Goal: Task Accomplishment & Management: Manage account settings

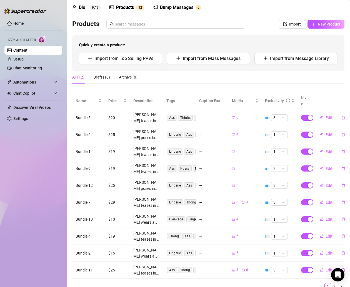
scroll to position [23, 0]
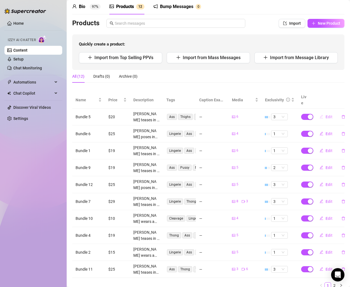
click at [326, 115] on span "Edit" at bounding box center [329, 117] width 7 height 4
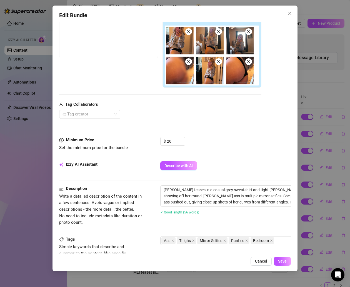
scroll to position [101, 0]
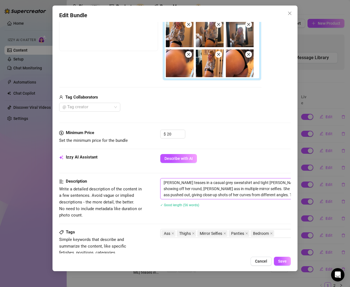
click at [202, 189] on textarea "[PERSON_NAME] teases in a casual grey sweatshirt and tight [PERSON_NAME] [PERSO…" at bounding box center [258, 189] width 194 height 21
click at [262, 259] on span "Cancel" at bounding box center [261, 261] width 12 height 4
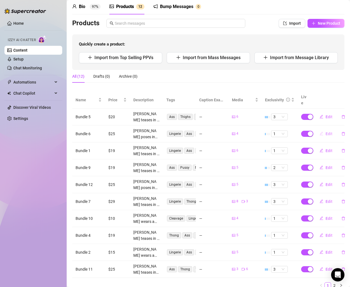
click at [326, 132] on span "Edit" at bounding box center [329, 134] width 7 height 4
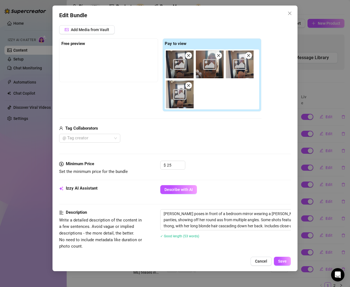
scroll to position [80, 0]
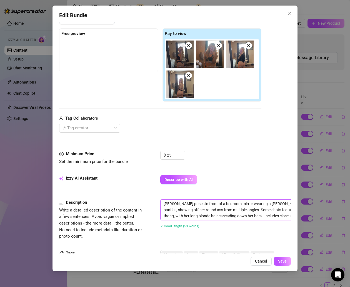
click at [180, 214] on textarea "[PERSON_NAME] poses in front of a bedroom mirror wearing a [PERSON_NAME] bra an…" at bounding box center [258, 210] width 194 height 21
click at [264, 262] on span "Cancel" at bounding box center [261, 261] width 12 height 4
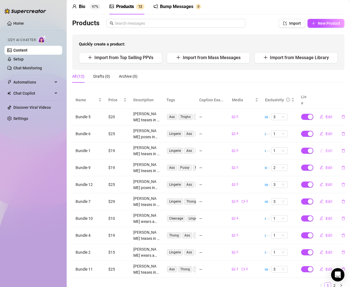
click at [326, 149] on span "Edit" at bounding box center [329, 151] width 7 height 4
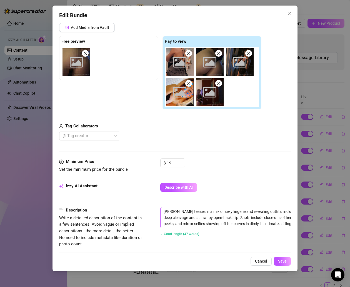
scroll to position [88, 0]
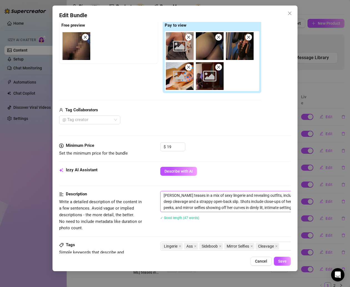
click at [207, 203] on textarea "[PERSON_NAME] teases in a mix of sexy lingerie and revealing outfits, including…" at bounding box center [258, 202] width 194 height 21
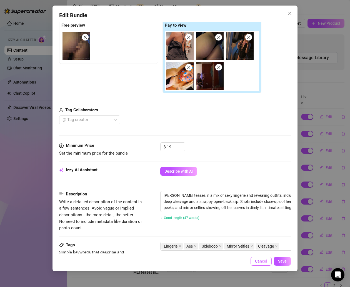
click at [264, 260] on span "Cancel" at bounding box center [261, 261] width 12 height 4
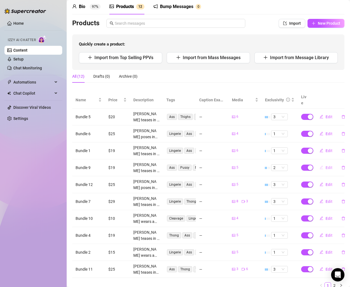
click at [326, 166] on span "Edit" at bounding box center [329, 168] width 7 height 4
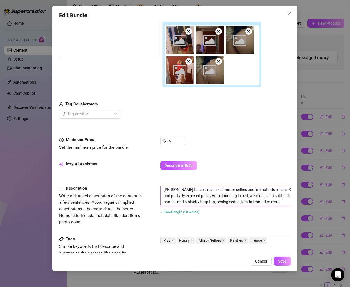
scroll to position [104, 0]
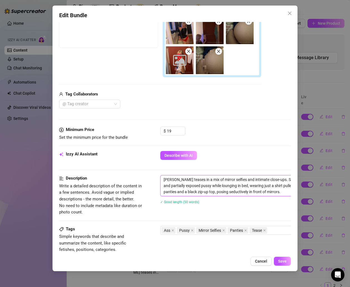
click at [195, 189] on textarea "[PERSON_NAME] teases in a mix of mirror selfies and intimate close-ups. She sho…" at bounding box center [258, 186] width 194 height 21
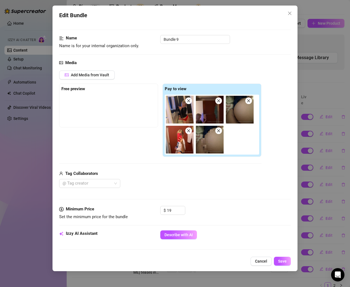
scroll to position [0, 0]
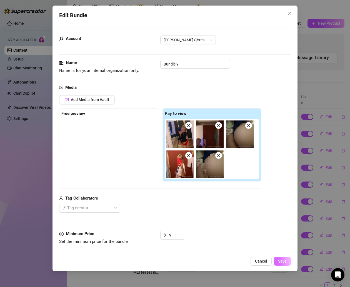
click at [278, 260] on button "Save" at bounding box center [282, 261] width 17 height 9
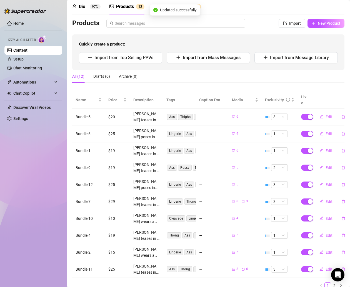
scroll to position [38, 0]
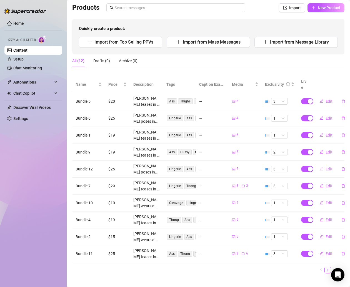
click at [326, 167] on span "Edit" at bounding box center [329, 169] width 7 height 4
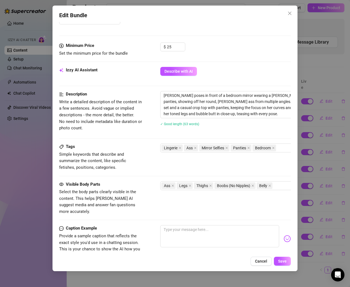
scroll to position [198, 0]
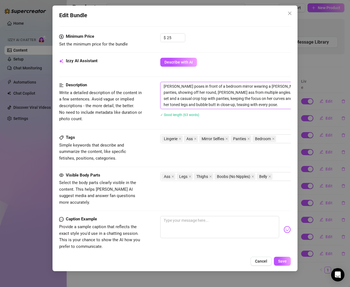
click at [199, 99] on textarea "[PERSON_NAME] poses in front of a bedroom mirror wearing a [PERSON_NAME] bra an…" at bounding box center [258, 95] width 194 height 27
click at [260, 262] on span "Cancel" at bounding box center [261, 261] width 12 height 4
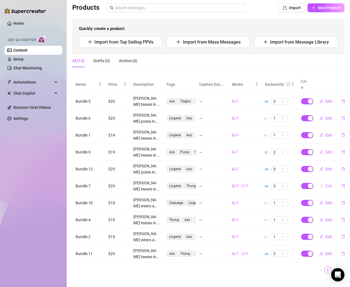
click at [327, 184] on span "Edit" at bounding box center [329, 186] width 7 height 4
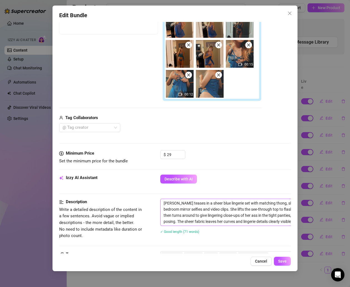
scroll to position [155, 0]
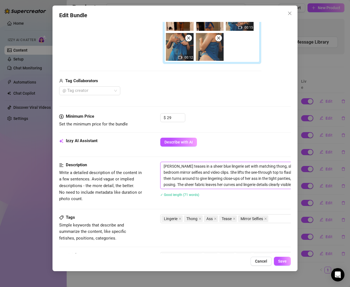
click at [179, 178] on textarea "[PERSON_NAME] teases in a sheer blue lingerie set with matching thong, showing …" at bounding box center [258, 175] width 194 height 27
click at [280, 262] on span "Save" at bounding box center [282, 261] width 9 height 4
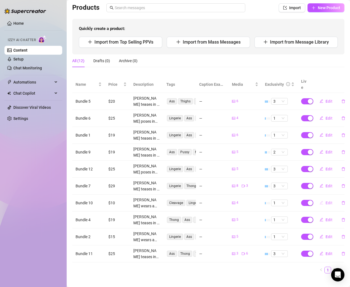
click at [320, 201] on icon "edit" at bounding box center [322, 203] width 4 height 4
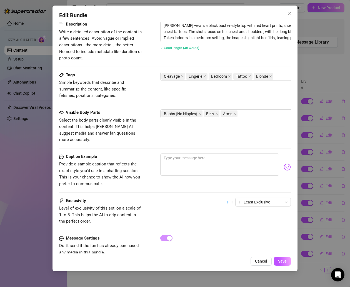
scroll to position [203, 0]
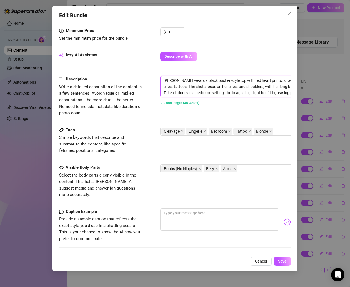
click at [191, 86] on textarea "[PERSON_NAME] wears a black bustier-style top with red heart prints, showing of…" at bounding box center [258, 86] width 194 height 21
click at [287, 260] on button "Save" at bounding box center [282, 261] width 17 height 9
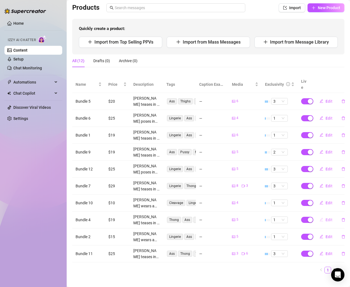
click at [326, 218] on span "Edit" at bounding box center [329, 220] width 7 height 4
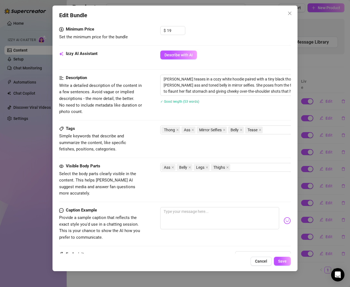
scroll to position [220, 0]
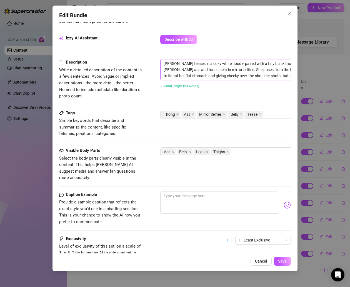
click at [182, 69] on textarea "[PERSON_NAME] teases in a cozy white hoodie paired with a tiny black thong, sho…" at bounding box center [258, 69] width 194 height 21
click at [279, 262] on span "Save" at bounding box center [282, 261] width 9 height 4
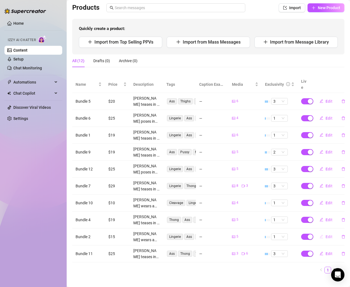
click at [326, 235] on span "Edit" at bounding box center [329, 237] width 7 height 4
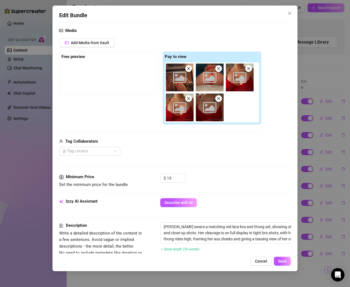
scroll to position [113, 0]
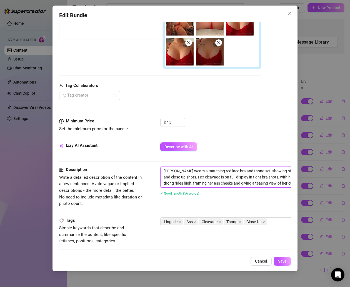
click at [202, 182] on textarea "[PERSON_NAME] wears a matching red lace bra and thong set, showing off her thic…" at bounding box center [258, 177] width 194 height 21
click at [265, 263] on span "Cancel" at bounding box center [261, 261] width 12 height 4
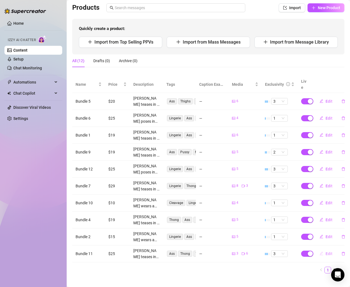
click at [326, 252] on span "Edit" at bounding box center [329, 254] width 7 height 4
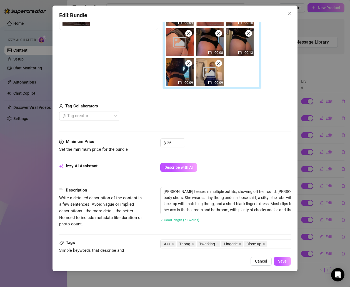
scroll to position [128, 0]
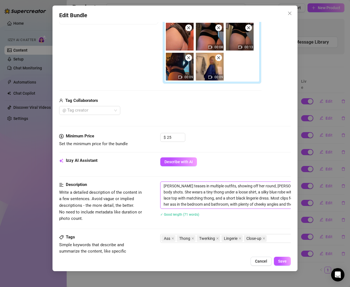
click at [168, 185] on textarea "[PERSON_NAME] teases in multiple outfits, showing off her round, [PERSON_NAME] …" at bounding box center [258, 195] width 194 height 27
click at [265, 263] on span "Cancel" at bounding box center [261, 261] width 12 height 4
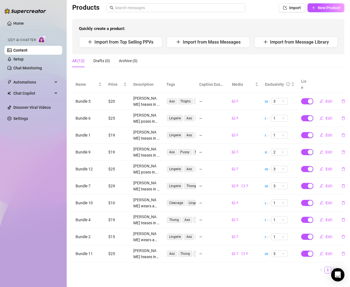
click at [332, 267] on link "2" at bounding box center [335, 270] width 6 height 6
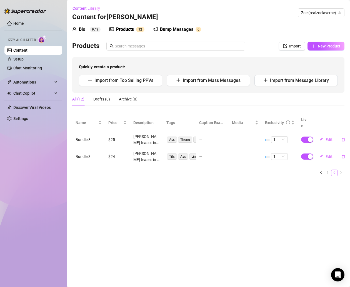
scroll to position [0, 0]
click at [327, 138] on span "Edit" at bounding box center [329, 140] width 7 height 4
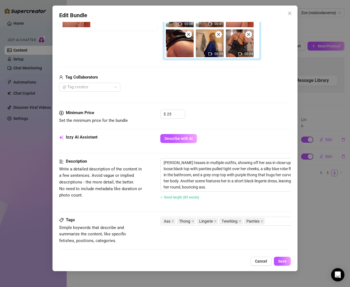
scroll to position [133, 0]
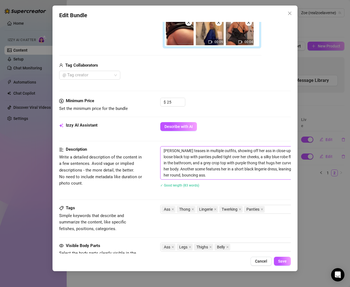
click at [186, 163] on textarea "[PERSON_NAME] teases in multiple outfits, showing off her ass in close-up and f…" at bounding box center [258, 163] width 194 height 33
click at [262, 260] on span "Cancel" at bounding box center [261, 261] width 12 height 4
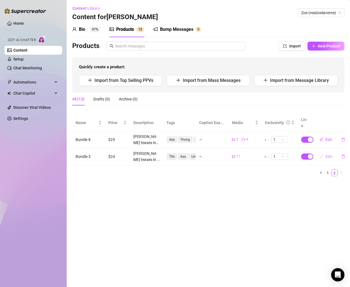
click at [325, 154] on button "Edit" at bounding box center [326, 156] width 22 height 9
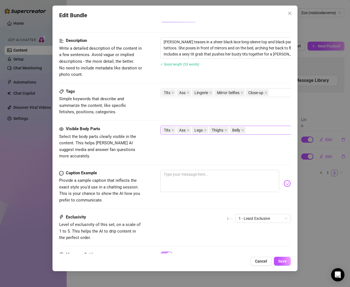
scroll to position [249, 0]
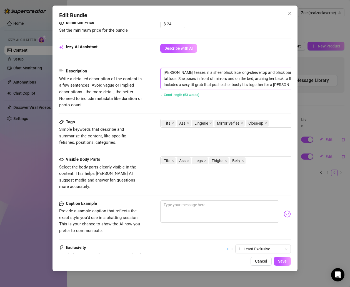
click at [184, 77] on textarea "[PERSON_NAME] teases in a sheer black lace long-sleeve top and black panties, s…" at bounding box center [258, 78] width 194 height 21
click at [258, 264] on button "Cancel" at bounding box center [261, 261] width 21 height 9
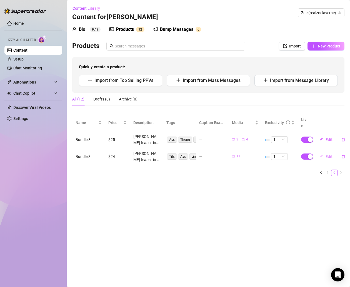
click at [326, 155] on span "Edit" at bounding box center [329, 157] width 7 height 4
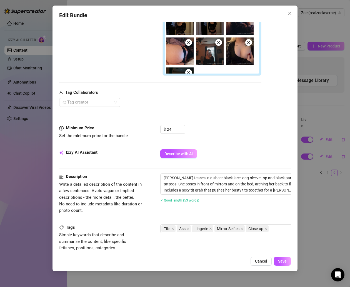
scroll to position [306, 0]
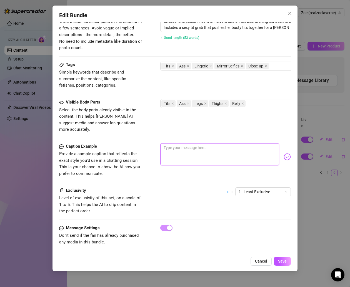
click at [175, 151] on textarea at bounding box center [219, 154] width 119 height 22
paste textarea "Just enough lace to tease… but not enough to behave 😈🥹"
type textarea "Just enough lace to tease… but not enough to behave 😈🥹"
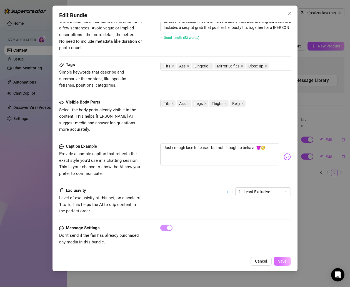
click at [288, 264] on button "Save" at bounding box center [282, 261] width 17 height 9
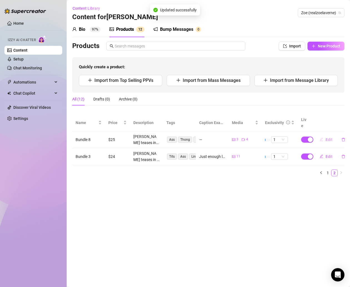
click at [326, 138] on span "Edit" at bounding box center [329, 140] width 7 height 4
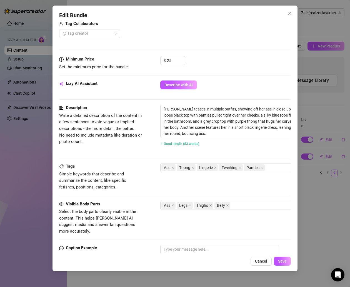
scroll to position [235, 0]
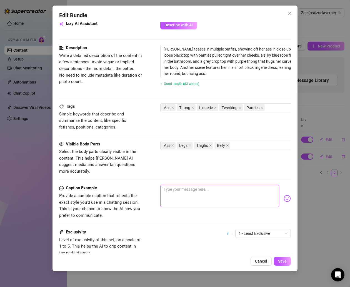
click at [174, 185] on textarea at bounding box center [219, 196] width 119 height 22
paste textarea "Don’t know which fit I love more… good thing I wore them all 😜💕"
type textarea "Don’t know which fit I love more… good thing I wore them all 😜💕"
click at [279, 257] on button "Save" at bounding box center [282, 261] width 17 height 9
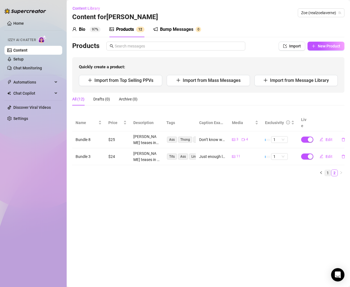
click at [329, 170] on link "1" at bounding box center [328, 173] width 6 height 6
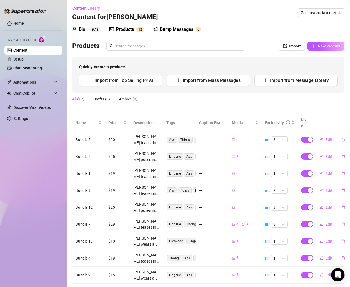
scroll to position [38, 0]
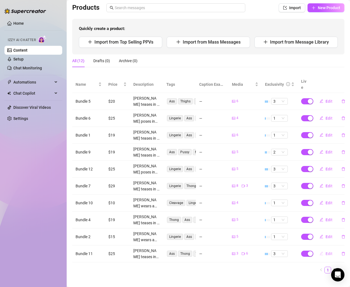
click at [326, 252] on span "Edit" at bounding box center [329, 254] width 7 height 4
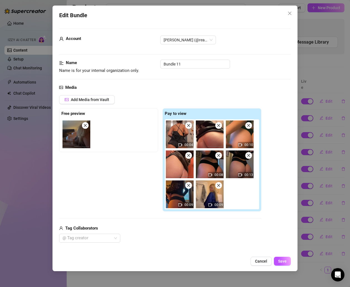
scroll to position [239, 0]
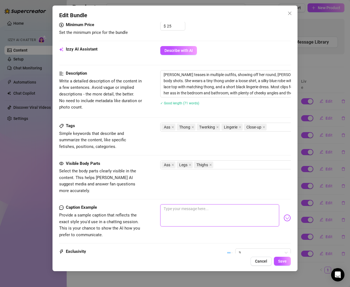
click at [184, 205] on textarea at bounding box center [219, 216] width 119 height 22
paste textarea "Every outfit tells a story… mine usually end with a wink 😇🥰"
type textarea "Every outfit tells a story… mine usually end with a wink 😇🥰"
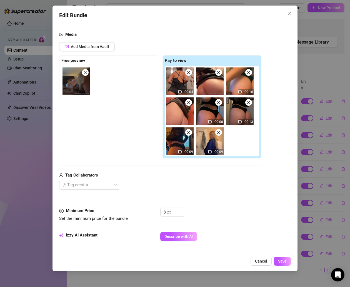
scroll to position [301, 0]
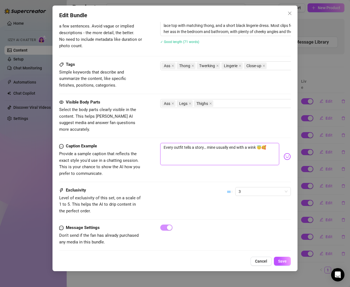
type textarea "Every outfit tells a story… mine usually end with a wink 😇🥰"
click at [279, 256] on div "Edit Bundle Account [PERSON_NAME] (@realzoelaverne) Name Name is for your inter…" at bounding box center [175, 139] width 245 height 266
click at [279, 258] on button "Save" at bounding box center [282, 261] width 17 height 9
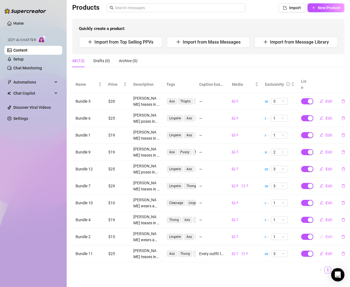
click at [326, 235] on span "Edit" at bounding box center [329, 237] width 7 height 4
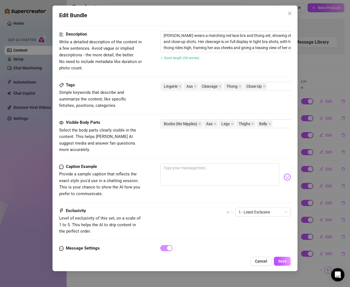
scroll to position [269, 0]
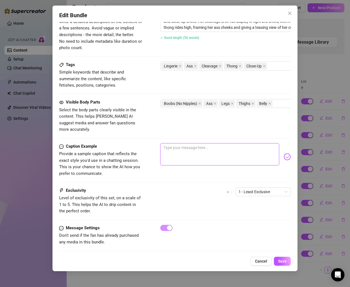
click at [174, 146] on textarea at bounding box center [219, 154] width 119 height 22
paste textarea "Red hot & a little dangerous 😏💋"
type textarea "Red hot & a little dangerous 😏💋"
click at [278, 261] on span "Save" at bounding box center [282, 261] width 9 height 4
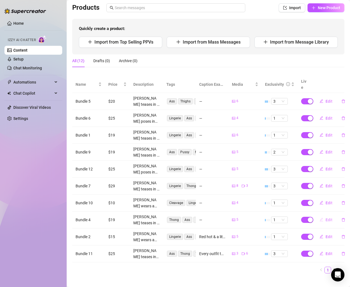
click at [320, 216] on button "Edit" at bounding box center [326, 220] width 22 height 9
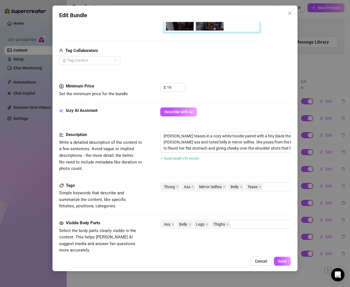
scroll to position [178, 0]
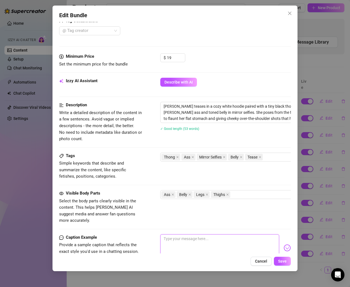
click at [182, 235] on textarea at bounding box center [219, 246] width 119 height 22
paste textarea "Cozy girl look… with a little cheek 👀🍑"
type textarea "Cozy girl look… with a little cheek 👀🍑"
click at [284, 265] on button "Save" at bounding box center [282, 261] width 17 height 9
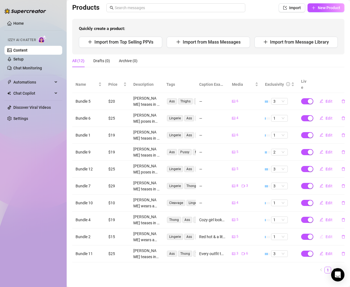
click at [326, 235] on span "Edit" at bounding box center [329, 237] width 7 height 4
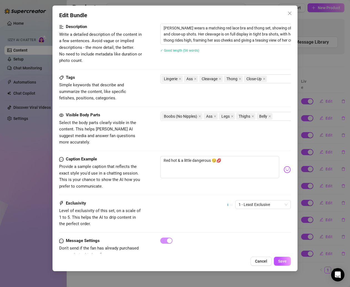
scroll to position [257, 0]
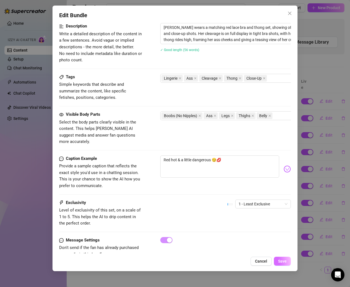
click at [286, 262] on span "Save" at bounding box center [282, 261] width 9 height 4
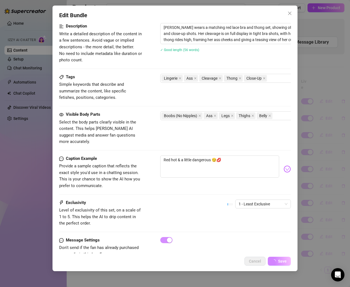
click at [319, 226] on div "Edit Bundle Account [PERSON_NAME] (@realzoelaverne) Name Name is for your inter…" at bounding box center [175, 143] width 350 height 287
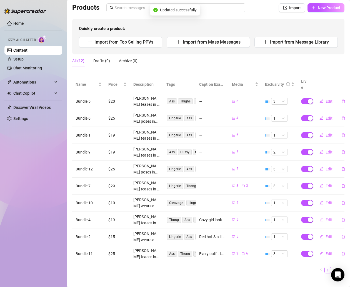
click at [326, 218] on span "Edit" at bounding box center [329, 220] width 7 height 4
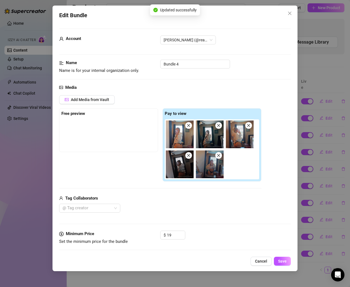
click at [313, 215] on div "Edit Bundle Account [PERSON_NAME] (@realzoelaverne) Name Name is for your inter…" at bounding box center [175, 143] width 350 height 287
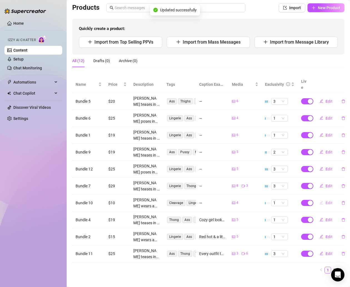
click at [322, 199] on button "Edit" at bounding box center [326, 203] width 22 height 9
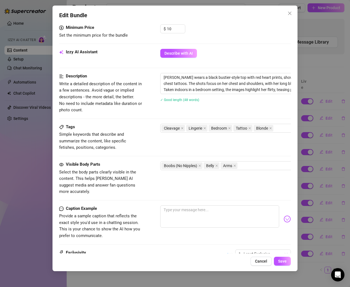
scroll to position [208, 0]
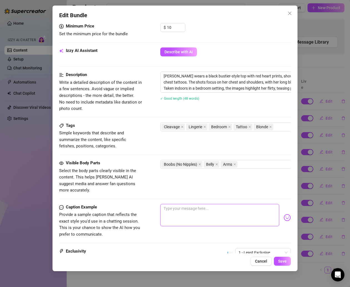
click at [198, 204] on textarea at bounding box center [219, 215] width 119 height 22
paste textarea "Heartbreaker vibes only 😘💖"
type textarea "Heartbreaker vibes only 😘💖"
click at [280, 263] on span "Save" at bounding box center [282, 261] width 9 height 4
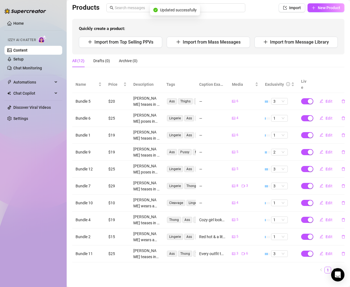
click at [312, 186] on td "Edit" at bounding box center [328, 186] width 33 height 17
click at [326, 184] on span "Edit" at bounding box center [329, 186] width 7 height 4
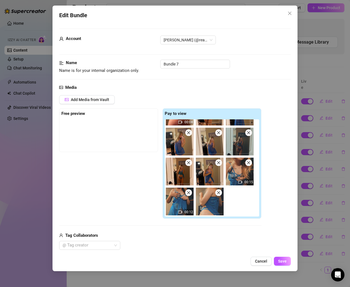
scroll to position [221, 0]
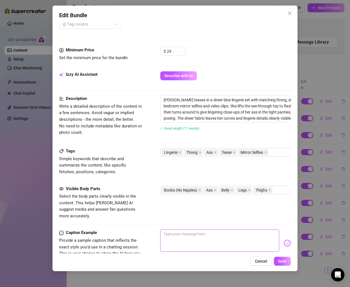
click at [191, 230] on textarea at bounding box center [219, 241] width 119 height 22
paste textarea "See-through & showing out 😈💎 who’s watching close?"
type textarea "See-through & showing out 😈💎 who’s watching close?"
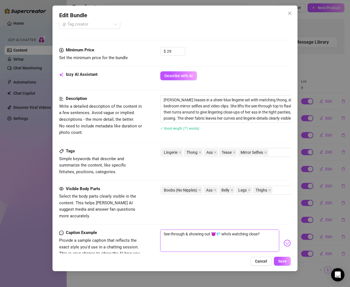
drag, startPoint x: 230, startPoint y: 228, endPoint x: 217, endPoint y: 228, distance: 12.2
click at [217, 230] on textarea "See-through & showing out 😈💎 who’s watching close?" at bounding box center [219, 241] width 119 height 22
type textarea "See-through & showing out 😈 watching close?"
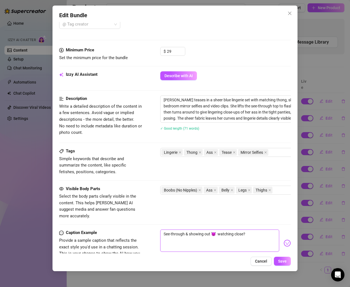
type textarea "See-through & showing out 😈 a watching close?"
type textarea "See-through & showing out 😈 ar watching close?"
type textarea "See-through & showing out 😈 are watching close?"
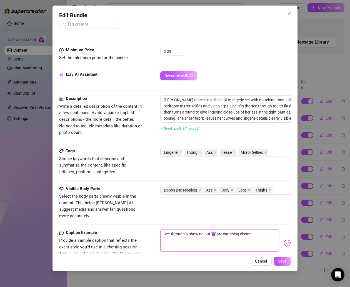
type textarea "See-through & showing out 😈 are watching close?"
type textarea "See-through & showing out 😈 are y watching close?"
type textarea "See-through & showing out 😈 are yo watching close?"
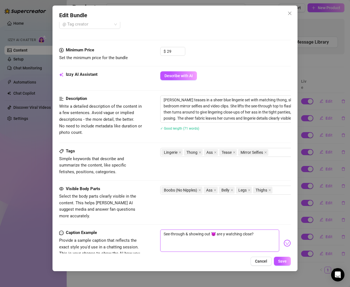
type textarea "See-through & showing out 😈 are yo watching close?"
type textarea "See-through & showing out 😈 are you watching close?"
click at [284, 258] on button "Save" at bounding box center [282, 261] width 17 height 9
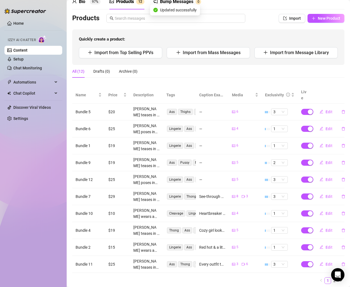
scroll to position [27, 0]
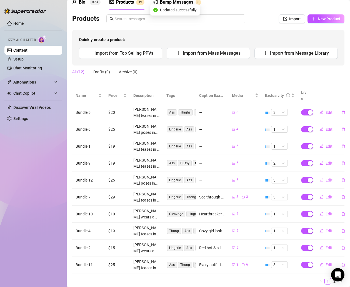
click at [326, 178] on span "Edit" at bounding box center [329, 180] width 7 height 4
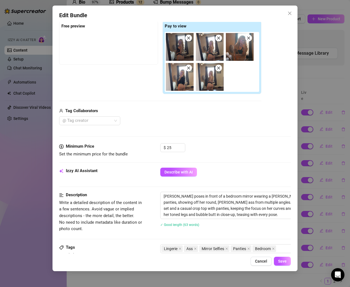
scroll to position [188, 0]
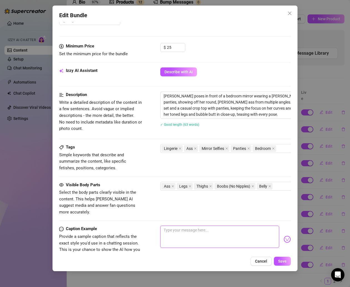
click at [179, 228] on textarea at bounding box center [219, 237] width 119 height 22
paste textarea "Switching up the fits but keeping the focus where it matters 😇👉🏻👈🏻"
type textarea "Switching up the fits but keeping the focus where it matters 😇👉🏻👈🏻"
click at [286, 262] on span "Save" at bounding box center [282, 261] width 9 height 4
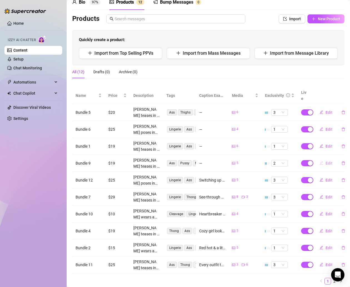
click at [326, 161] on span "Edit" at bounding box center [329, 163] width 7 height 4
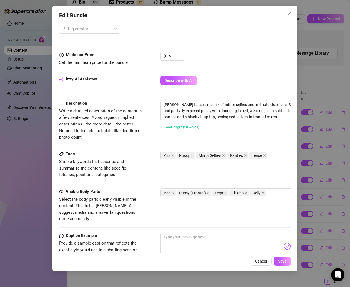
scroll to position [200, 0]
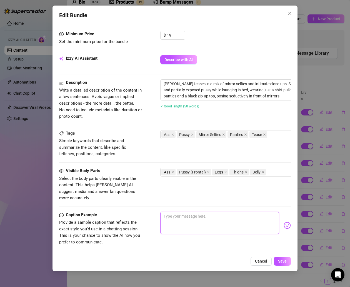
click at [191, 212] on textarea at bounding box center [219, 223] width 119 height 22
paste textarea "Casual in a tee… but these views aren’t casual at all 😏🍒"
type textarea "Casual in a tee… but these views aren’t casual at all 😏🍒"
click at [287, 260] on button "Save" at bounding box center [282, 261] width 17 height 9
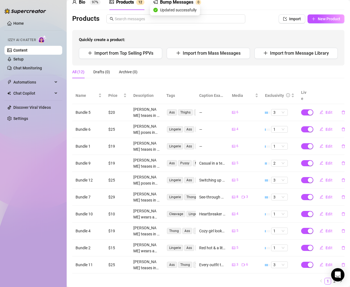
scroll to position [8, 0]
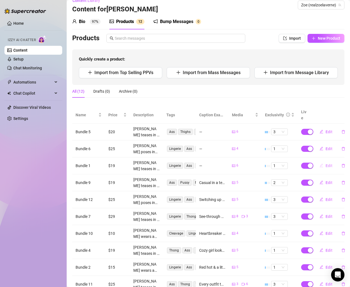
click at [320, 161] on button "Edit" at bounding box center [326, 165] width 22 height 9
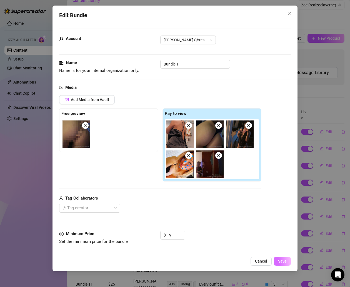
click at [283, 264] on span "Save" at bounding box center [282, 261] width 9 height 4
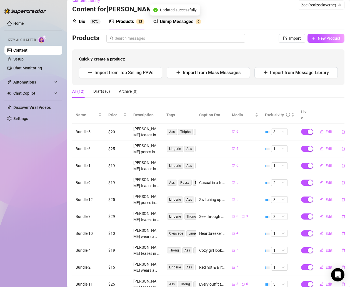
scroll to position [38, 0]
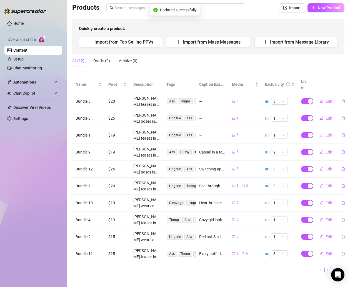
click at [326, 133] on span "Edit" at bounding box center [329, 135] width 7 height 4
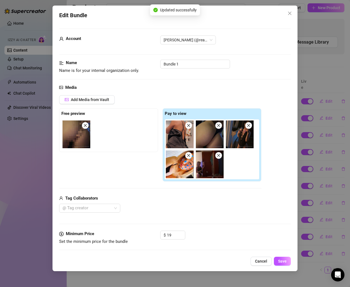
scroll to position [269, 0]
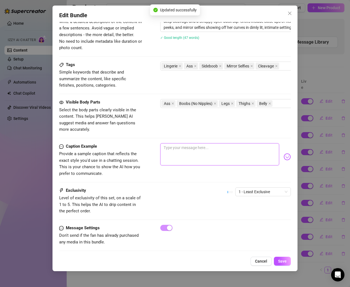
click at [210, 143] on textarea at bounding box center [219, 154] width 119 height 22
paste textarea "Serving curves & sideboob… which angle is your fave? 👀"
type textarea "Serving curves & sideboob… which angle is your fave? 👀"
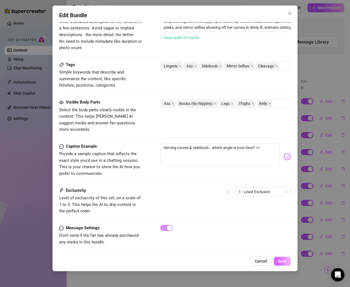
click at [278, 263] on button "Save" at bounding box center [282, 261] width 17 height 9
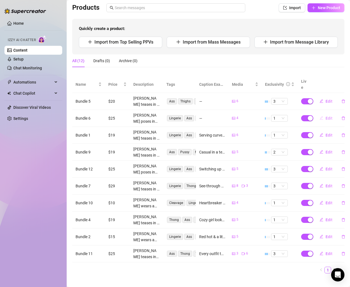
click at [326, 116] on span "Edit" at bounding box center [329, 118] width 7 height 4
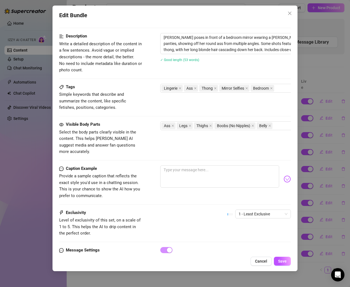
scroll to position [267, 0]
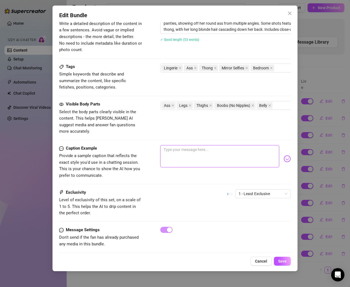
click at [202, 156] on textarea at bounding box center [219, 156] width 119 height 22
paste textarea "Sweet from the front, savage from the back 😏💕"
type textarea "Sweet from the front, savage from the back 😏💕"
click at [280, 259] on button "Save" at bounding box center [282, 261] width 17 height 9
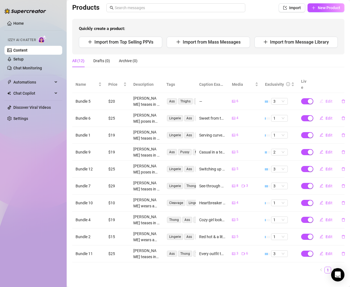
click at [319, 97] on button "Edit" at bounding box center [326, 101] width 22 height 9
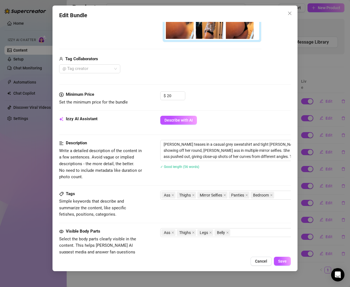
scroll to position [269, 0]
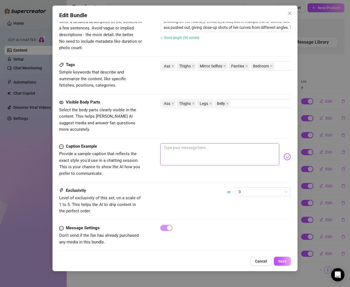
click at [184, 148] on textarea at bounding box center [219, 154] width 119 height 22
paste textarea "Comfy on top… trouble on the bottom 😇 period"
type textarea "Comfy on top… trouble on the bottom 😇 period"
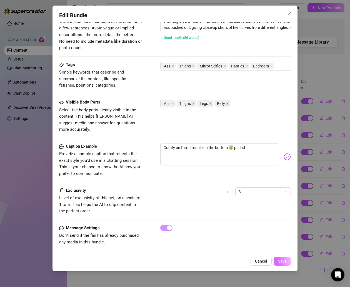
click at [280, 259] on button "Save" at bounding box center [282, 261] width 17 height 9
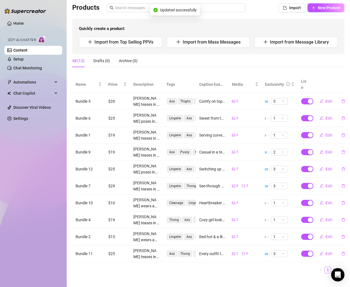
scroll to position [0, 0]
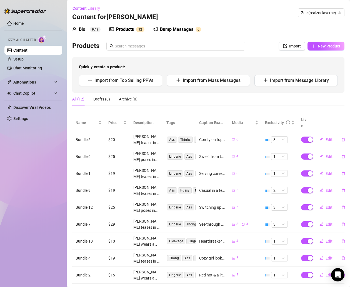
click at [179, 32] on div "Bump Messages" at bounding box center [176, 29] width 33 height 7
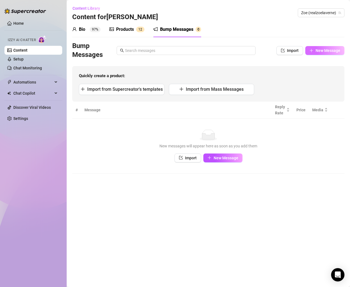
click at [319, 54] on button "New Message" at bounding box center [324, 50] width 39 height 9
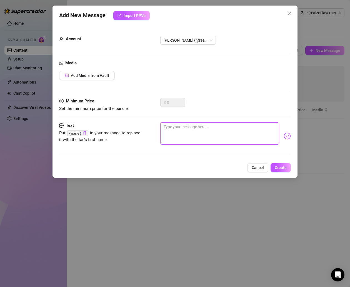
click at [191, 128] on textarea at bounding box center [219, 134] width 119 height 22
paste textarea "So tell me… do you like your girls sweet, or a little dangerous? 😏💕"
type textarea "So tell me… do you like your girls sweet, or a little dangerous? 😏💕"
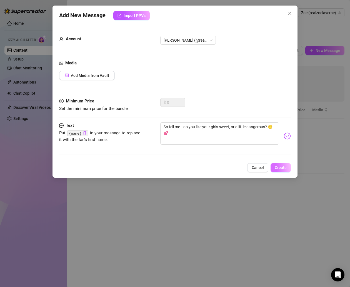
click at [282, 166] on span "Create" at bounding box center [281, 168] width 12 height 4
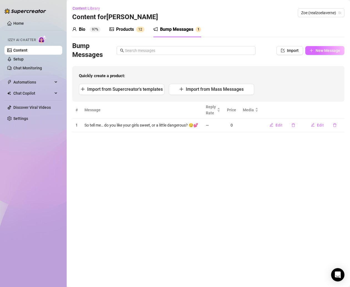
click at [325, 48] on span "New Message" at bounding box center [328, 50] width 25 height 4
click at [313, 49] on icon "plus" at bounding box center [312, 51] width 4 height 4
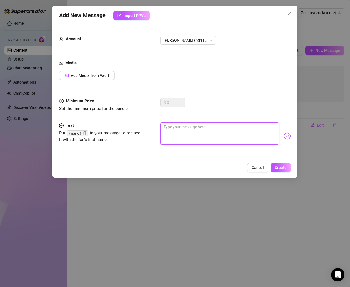
click at [235, 141] on textarea at bounding box center [219, 134] width 119 height 22
paste textarea "I bet I could make you blush and beg in the same breath 👀💋"
type textarea "I bet I could make you blush and beg in the same breath 👀💋"
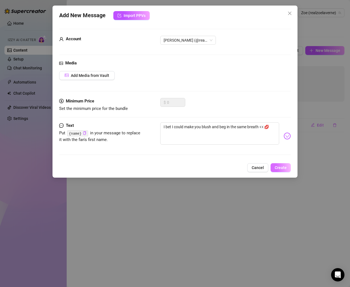
click at [282, 167] on span "Create" at bounding box center [281, 168] width 12 height 4
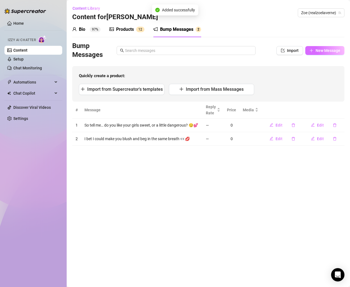
click at [325, 47] on button "New Message" at bounding box center [324, 50] width 39 height 9
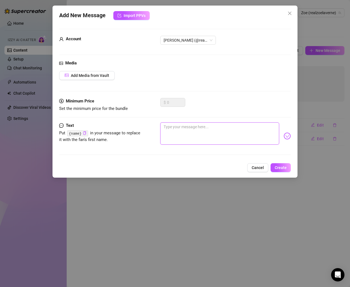
click at [252, 133] on textarea at bounding box center [219, 134] width 119 height 22
paste textarea "Lowkey? I love being the reason you can’t focus on anything else [DATE] 😘"
type textarea "Lowkey? I love being the reason you can’t focus on anything else [DATE] 😘"
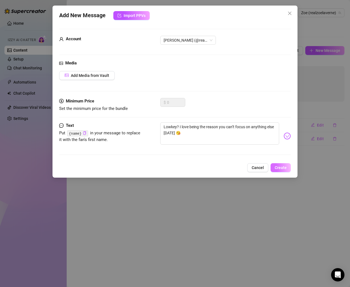
click at [279, 169] on span "Create" at bounding box center [281, 168] width 12 height 4
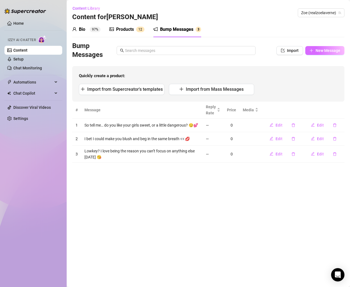
click at [313, 50] on icon "plus" at bounding box center [312, 51] width 4 height 4
click at [313, 50] on icon "plus" at bounding box center [311, 50] width 3 height 0
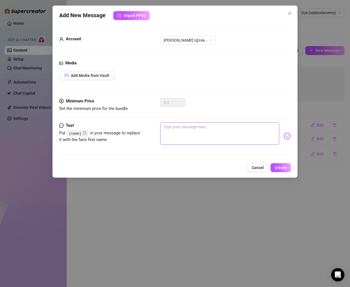
click at [221, 136] on textarea at bounding box center [219, 134] width 119 height 22
paste textarea "Careful baby… I’ve got that good girl look, but I’m not always on my best behav…"
type textarea "Careful baby… I’ve got that good girl look, but I’m not always on my best behav…"
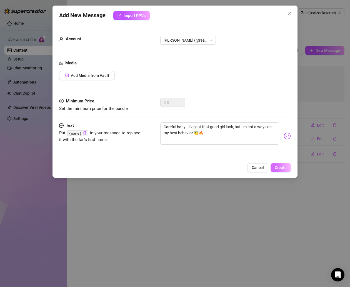
click at [281, 165] on button "Create" at bounding box center [281, 167] width 20 height 9
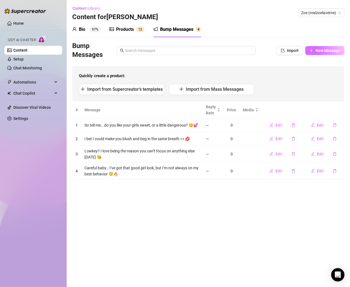
click at [315, 50] on button "New Message" at bounding box center [324, 50] width 39 height 9
click at [317, 47] on button "New Message" at bounding box center [324, 50] width 39 height 9
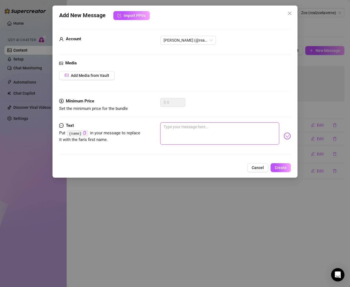
click at [200, 134] on textarea at bounding box center [219, 134] width 119 height 22
paste textarea "You ever get distracted by someone’s smile… and then realize it’s their ass tha…"
type textarea "You ever get distracted by someone’s smile… and then realize it’s their ass tha…"
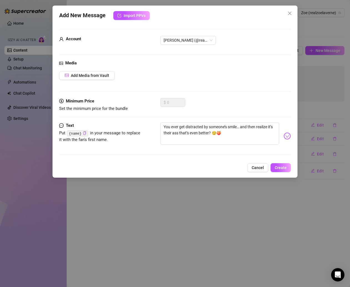
click at [291, 165] on div "Add New Message Import PPVs Account [PERSON_NAME] (@realzoelaverne) Media Add M…" at bounding box center [175, 92] width 245 height 172
click at [282, 168] on span "Create" at bounding box center [281, 168] width 12 height 4
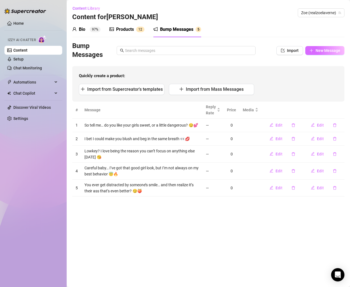
click at [321, 53] on button "New Message" at bounding box center [324, 50] width 39 height 9
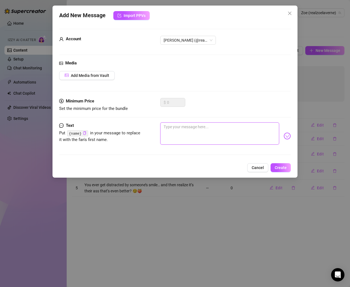
click at [175, 123] on textarea at bounding box center [219, 134] width 119 height 22
paste textarea "Not to brag… but I look way too good to just be sitting here waiting for you 👀"
type textarea "Not to brag… but I look way too good to just be sitting here waiting for you 👀"
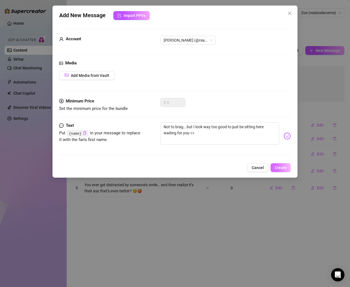
click at [275, 166] on button "Create" at bounding box center [281, 167] width 20 height 9
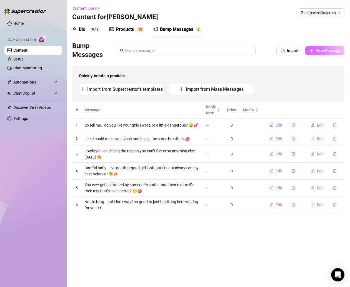
click at [325, 49] on span "New Message" at bounding box center [328, 50] width 25 height 4
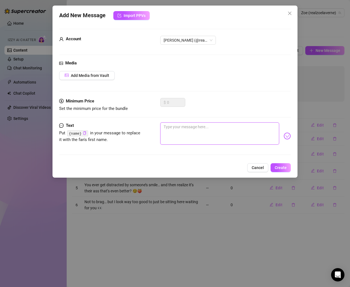
click at [211, 141] on textarea at bounding box center [219, 134] width 119 height 22
paste textarea "So, are you gonna be my sweet escape [DATE]… or the reason I get in trouble? 😉"
type textarea "So, are you gonna be my sweet escape [DATE]… or the reason I get in trouble? 😉"
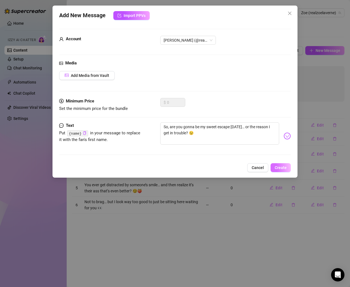
click at [283, 165] on button "Create" at bounding box center [281, 167] width 20 height 9
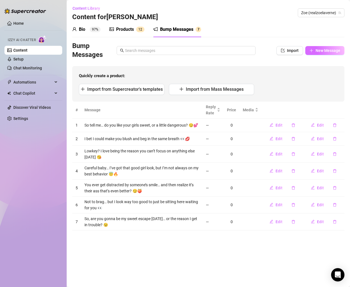
click at [316, 52] on span "New Message" at bounding box center [328, 50] width 25 height 4
click at [316, 48] on button "New Message" at bounding box center [324, 50] width 39 height 9
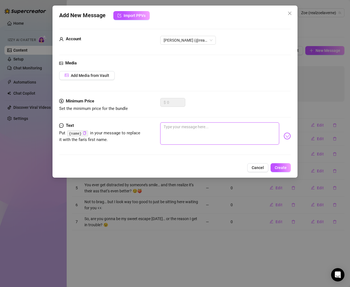
click at [218, 139] on textarea at bounding box center [219, 134] width 119 height 22
paste textarea "Be honest… do you want the good girl vibes, or should I bring out my savage sid…"
type textarea "Be honest… do you want the good girl vibes, or should I bring out my savage sid…"
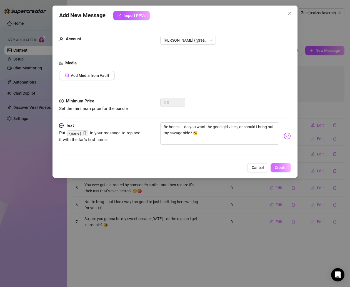
click at [282, 170] on button "Create" at bounding box center [281, 167] width 20 height 9
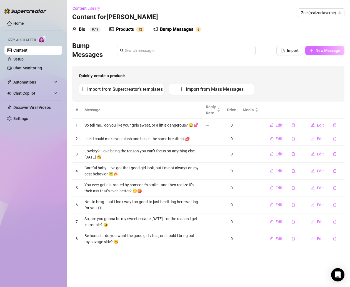
click at [324, 49] on span "New Message" at bounding box center [328, 50] width 25 height 4
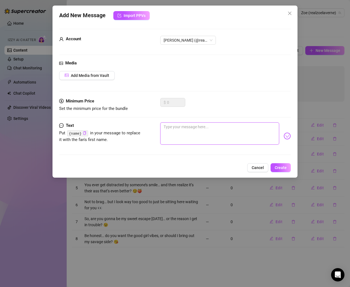
click at [175, 131] on textarea at bounding box center [219, 134] width 119 height 22
paste textarea "I might look all sweet and playful… but trust me baby, I know how to ruin your …"
type textarea "I might look all sweet and playful… but trust me baby, I know how to ruin your …"
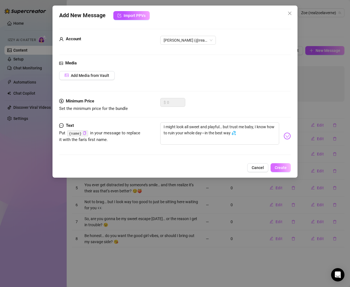
click at [282, 167] on span "Create" at bounding box center [281, 168] width 12 height 4
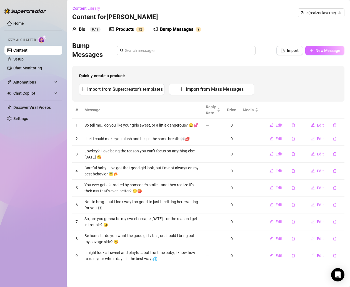
click at [326, 50] on span "New Message" at bounding box center [328, 50] width 25 height 4
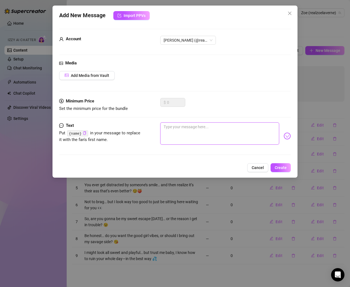
click at [228, 123] on textarea at bounding box center [219, 134] width 119 height 22
click at [228, 124] on textarea at bounding box center [219, 134] width 119 height 22
paste textarea "You like girls who tease, or the ones who deliver? 😏💋"
type textarea "You like girls who tease, or the ones who deliver? 😏💋"
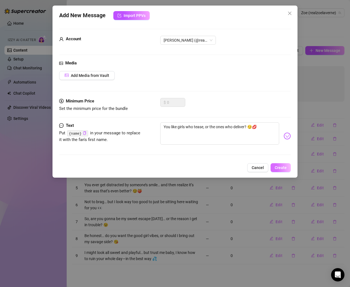
click at [282, 168] on span "Create" at bounding box center [281, 168] width 12 height 4
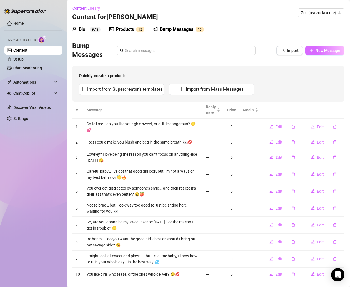
click at [320, 52] on span "New Message" at bounding box center [328, 50] width 25 height 4
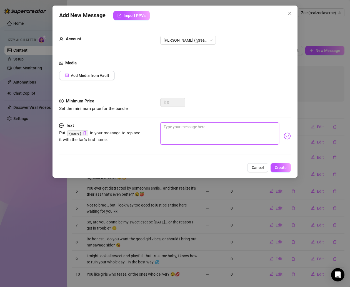
click at [215, 133] on textarea at bounding box center [219, 134] width 119 height 22
paste textarea "Tell me something… am I your little distraction, or your main obsession? 👀"
type textarea "Tell me something… am I your little distraction, or your main obsession? 👀"
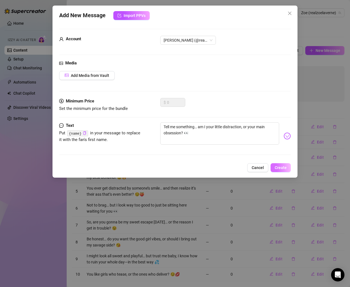
click at [287, 169] on span "Create" at bounding box center [281, 168] width 12 height 4
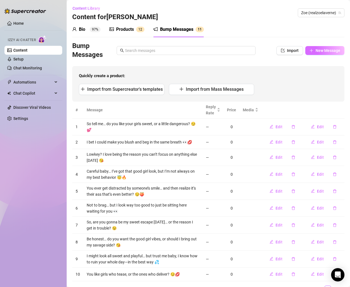
click at [316, 51] on span "New Message" at bounding box center [328, 50] width 25 height 4
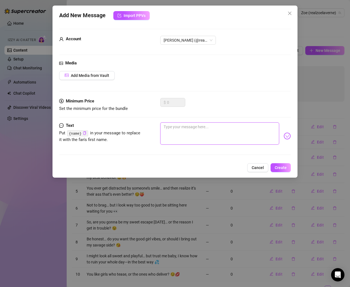
click at [225, 129] on textarea at bounding box center [219, 134] width 119 height 22
paste textarea "I already know you’re not ready for the way I move 😘 but I’ll let you try me an…"
type textarea "I already know you’re not ready for the way I move 😘 but I’ll let you try me an…"
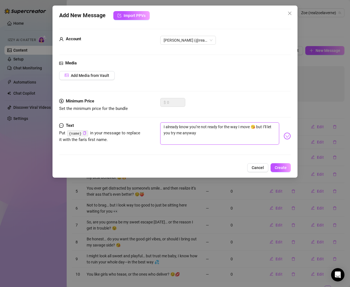
type textarea "I already know you’re not ready for the way I move 😘 but I’ll let you try me an…"
click at [283, 167] on span "Create" at bounding box center [281, 168] width 12 height 4
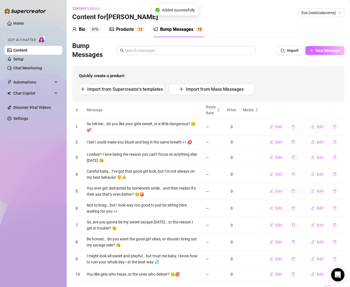
click at [317, 49] on span "New Message" at bounding box center [328, 50] width 25 height 4
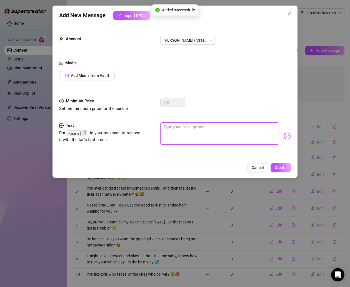
click at [239, 128] on textarea at bounding box center [219, 134] width 119 height 22
paste textarea "Don’t get it twisted… I can be your good girl, but only if you earn it 😇🔥"
type textarea "Don’t get it twisted… I can be your good girl, but only if you earn it 😇🔥"
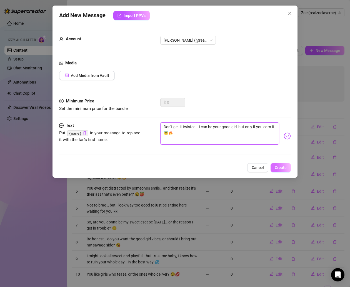
type textarea "Don’t get it twisted… I can be your good girl, but only if you earn it 😇🔥"
click at [279, 166] on span "Create" at bounding box center [281, 168] width 12 height 4
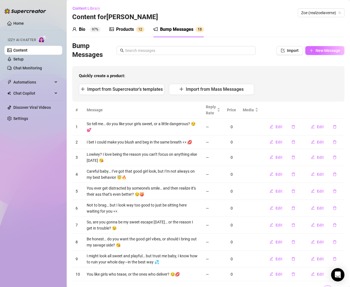
click at [316, 52] on span "New Message" at bounding box center [328, 50] width 25 height 4
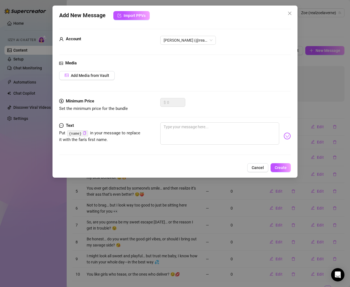
click at [227, 121] on div "Minimum Price Set the minimum price for the bundle $ 0" at bounding box center [175, 110] width 232 height 24
click at [226, 132] on textarea at bounding box center [219, 134] width 119 height 22
paste textarea "So… what’s the one thing you’d do to me right now if you had me in front of you…"
type textarea "So… what’s the one thing you’d do to me right now if you had me in front of you…"
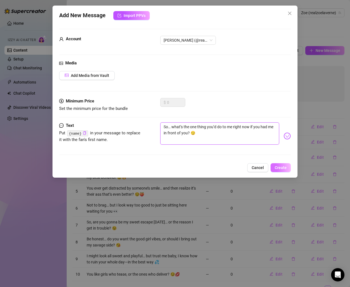
type textarea "So… what’s the one thing you’d do to me right now if you had me in front of you…"
click at [285, 168] on span "Create" at bounding box center [281, 168] width 12 height 4
click at [280, 168] on span "Create" at bounding box center [281, 168] width 12 height 4
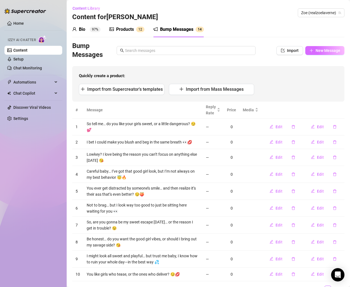
click at [308, 49] on button "New Message" at bounding box center [324, 50] width 39 height 9
click at [316, 48] on span "New Message" at bounding box center [328, 50] width 25 height 4
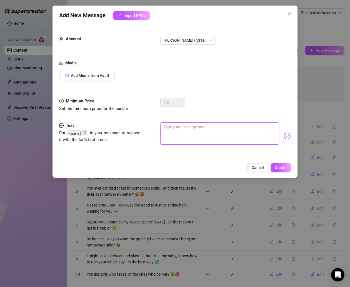
click at [224, 132] on textarea at bounding box center [219, 134] width 119 height 22
paste textarea "I’ve got that mix of cute & savage that keeps boys up at night… you sure you ca…"
type textarea "I’ve got that mix of cute & savage that keeps boys up at night… you sure you ca…"
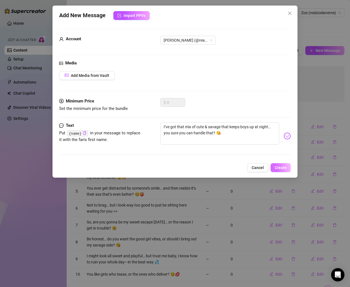
click at [284, 169] on span "Create" at bounding box center [281, 168] width 12 height 4
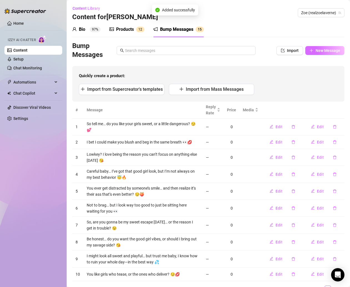
click at [308, 50] on button "New Message" at bounding box center [324, 50] width 39 height 9
click at [185, 134] on div "Add New Message Import PPVs Account 405303222 Media Add Media from Vault Minimu…" at bounding box center [175, 143] width 350 height 287
click at [321, 51] on span "New Message" at bounding box center [328, 50] width 25 height 4
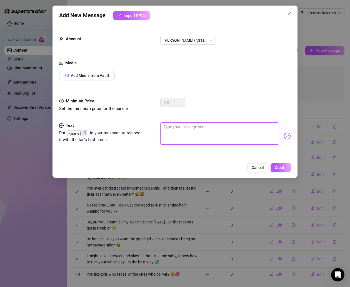
click at [207, 140] on textarea at bounding box center [219, 134] width 119 height 22
click at [204, 123] on textarea at bounding box center [219, 134] width 119 height 22
paste textarea "Would you rather see me all dolled up and sweet… or raw, messy, and begging for…"
type textarea "Would you rather see me all dolled up and sweet… or raw, messy, and begging for…"
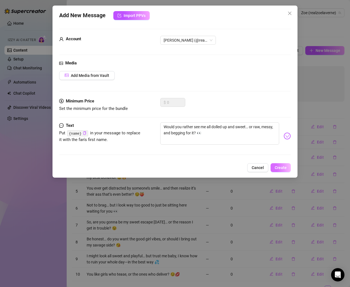
click at [291, 167] on div "Add New Message Import PPVs Account [PERSON_NAME] (@realzoelaverne) Media Add M…" at bounding box center [175, 92] width 245 height 172
click at [281, 167] on span "Create" at bounding box center [281, 168] width 12 height 4
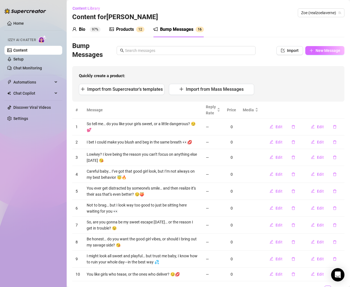
click at [320, 50] on span "New Message" at bounding box center [328, 50] width 25 height 4
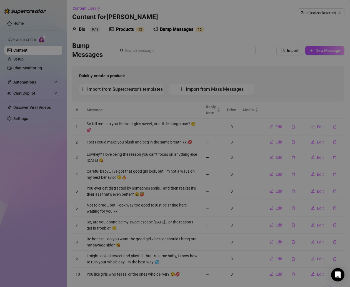
click at [208, 131] on textarea at bounding box center [219, 134] width 119 height 22
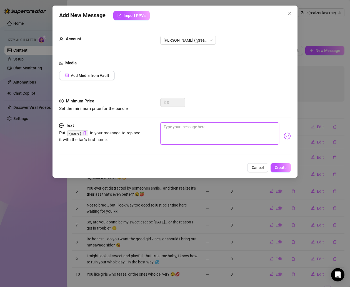
click at [203, 126] on textarea at bounding box center [219, 134] width 119 height 22
paste textarea "Warning: once I get in your head, I don’t plan on leaving 😏💦"
type textarea "Warning: once I get in your head, I don’t plan on leaving 😏💦"
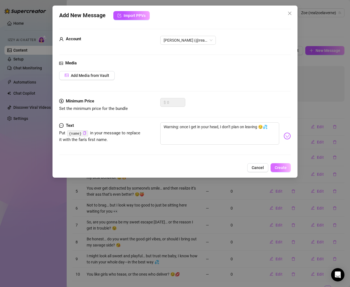
click at [285, 168] on span "Create" at bounding box center [281, 168] width 12 height 4
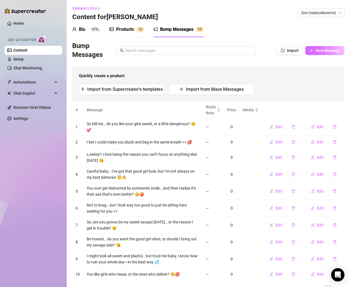
click at [316, 51] on span "New Message" at bounding box center [328, 50] width 25 height 4
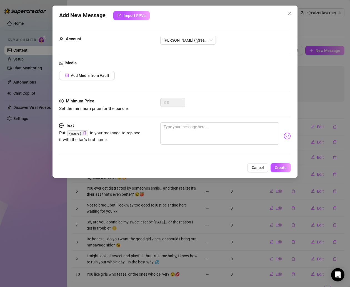
click at [146, 70] on div "Media Add Media from Vault" at bounding box center [175, 79] width 232 height 38
click at [209, 133] on textarea at bounding box center [219, 134] width 119 height 22
paste textarea "Tell me… are you into girls who bite back? Or do you like it when I play nice? …"
type textarea "Tell me… are you into girls who bite back? Or do you like it when I play nice? …"
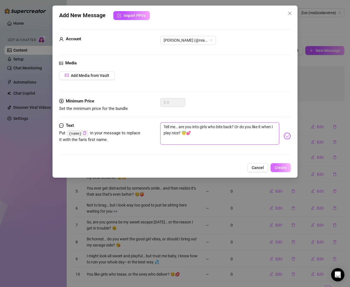
type textarea "Tell me… are you into girls who bite back? Or do you like it when I play nice? …"
click at [284, 169] on span "Create" at bounding box center [281, 168] width 12 height 4
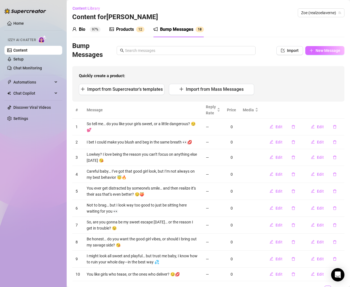
click at [308, 54] on button "New Message" at bounding box center [324, 50] width 39 height 9
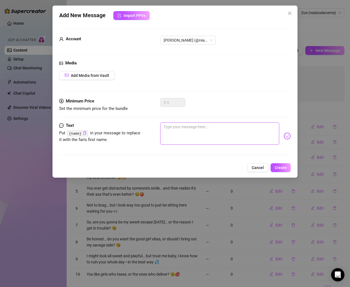
click at [203, 132] on textarea at bounding box center [219, 134] width 119 height 22
paste textarea "You like being teased? Or do you prefer when I go straight for what I want? 😏"
type textarea "You like being teased? Or do you prefer when I go straight for what I want? 😏"
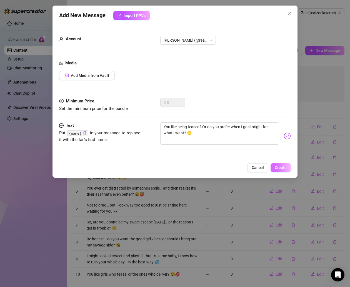
click at [288, 168] on button "Create" at bounding box center [281, 167] width 20 height 9
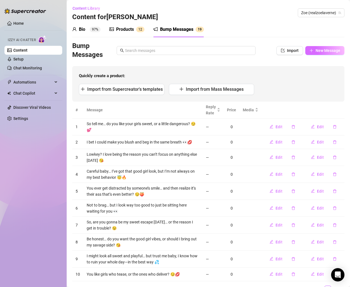
click at [316, 50] on span "New Message" at bounding box center [328, 50] width 25 height 4
type textarea "Type your message here..."
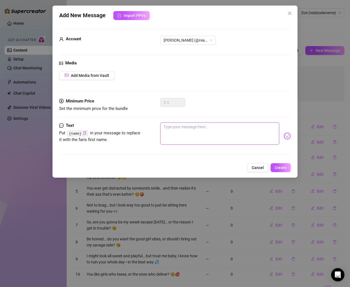
click at [229, 138] on textarea at bounding box center [219, 134] width 119 height 22
paste textarea "I might look like trouble… and baby, that’s exactly what I am 😘🔥"
type textarea "I might look like trouble… and baby, that’s exactly what I am 😘🔥"
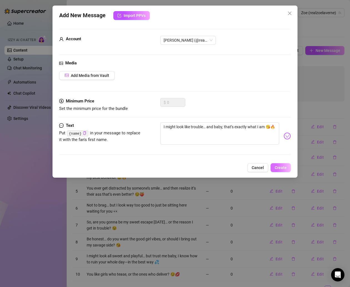
click at [283, 166] on span "Create" at bounding box center [281, 168] width 12 height 4
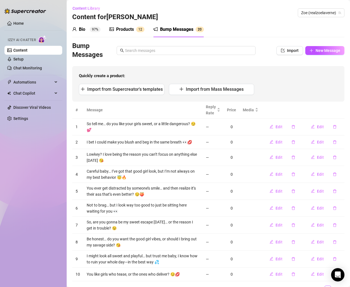
click at [28, 53] on link "Content" at bounding box center [20, 50] width 14 height 4
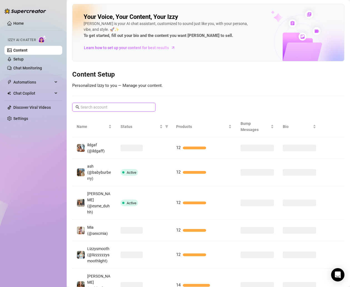
click at [115, 106] on input "text" at bounding box center [114, 107] width 67 height 6
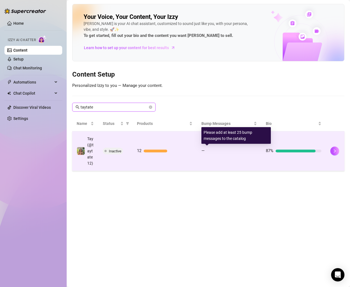
type input "taytate"
click at [205, 148] on div "—" at bounding box center [230, 151] width 56 height 7
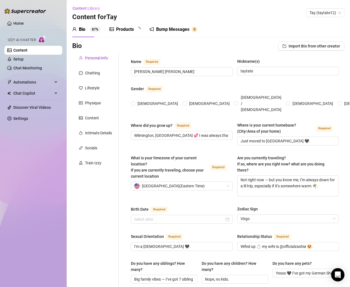
radio input "true"
type input "[DATE]"
click at [130, 33] on div "Products 1 2" at bounding box center [127, 30] width 35 height 16
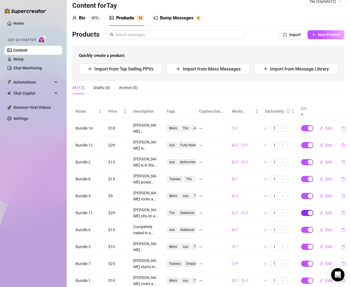
scroll to position [4, 0]
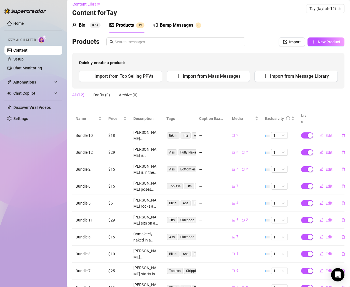
click at [326, 133] on span "Edit" at bounding box center [329, 135] width 7 height 4
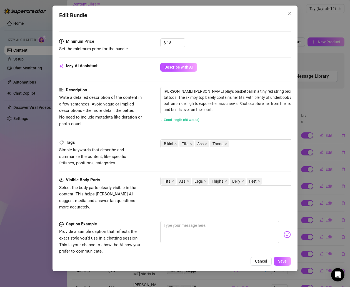
scroll to position [159, 0]
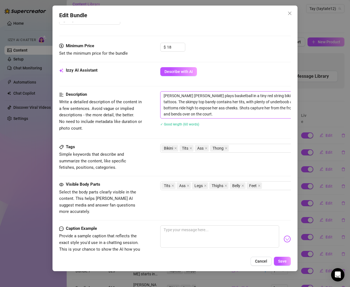
drag, startPoint x: 185, startPoint y: 113, endPoint x: 162, endPoint y: 95, distance: 29.1
click at [162, 95] on textarea "[PERSON_NAME] [PERSON_NAME] plays basketball in a tiny red string bikini, showi…" at bounding box center [258, 105] width 194 height 27
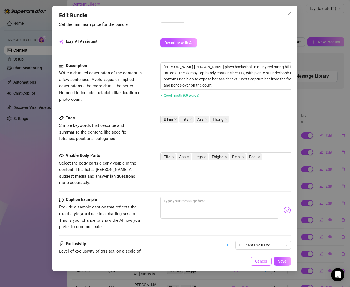
click at [260, 263] on span "Cancel" at bounding box center [261, 261] width 12 height 4
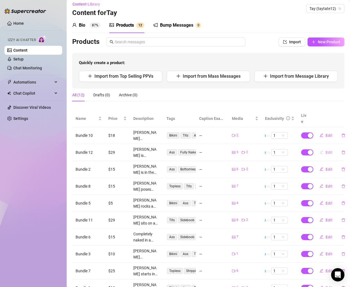
click at [326, 150] on span "Edit" at bounding box center [329, 152] width 7 height 4
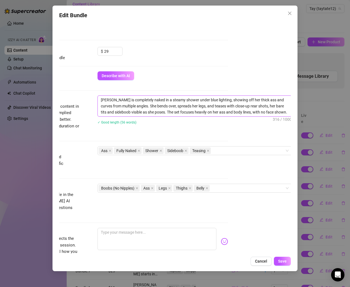
scroll to position [184, 70]
drag, startPoint x: 164, startPoint y: 99, endPoint x: 290, endPoint y: 117, distance: 126.9
click at [290, 117] on div "Account Tay (@taytate12) Name Name is for your internal organization only. Bund…" at bounding box center [175, 138] width 232 height 232
click at [263, 263] on span "Cancel" at bounding box center [261, 261] width 12 height 4
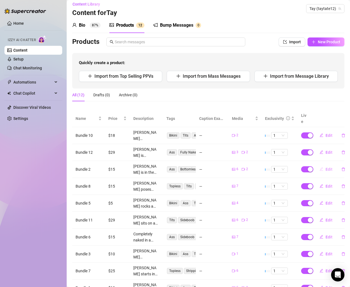
click at [320, 165] on button "Edit" at bounding box center [326, 169] width 22 height 9
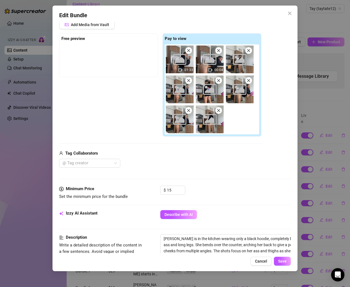
scroll to position [125, 0]
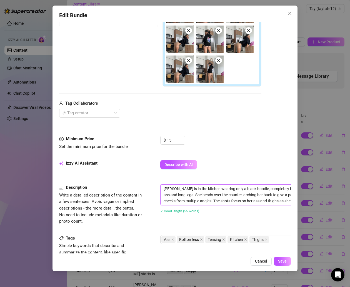
click at [169, 187] on textarea "[PERSON_NAME] is in the kitchen wearing only a black hoodie, completely bottoml…" at bounding box center [258, 195] width 194 height 21
click at [261, 260] on span "Cancel" at bounding box center [261, 261] width 12 height 4
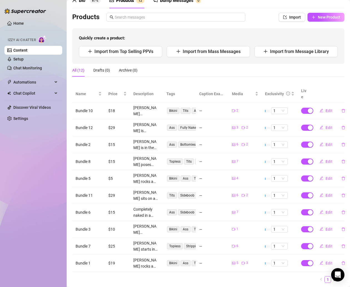
scroll to position [38, 0]
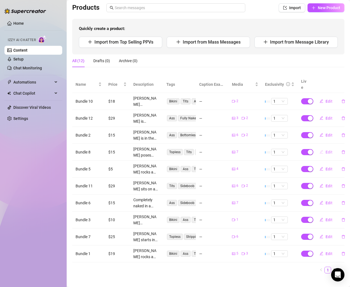
click at [326, 150] on span "Edit" at bounding box center [329, 152] width 7 height 4
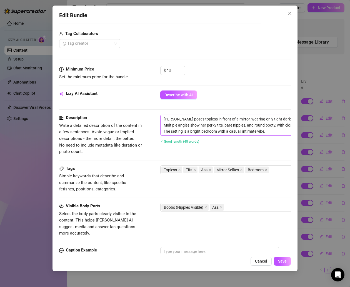
scroll to position [206, 0]
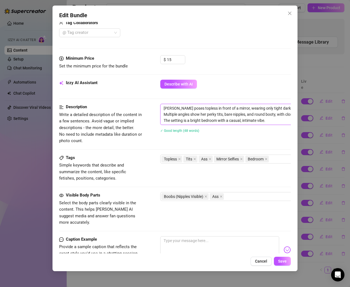
click at [190, 117] on textarea "[PERSON_NAME] poses topless in front of a mirror, wearing only tight dark blue …" at bounding box center [258, 114] width 194 height 21
click at [259, 263] on span "Cancel" at bounding box center [261, 261] width 12 height 4
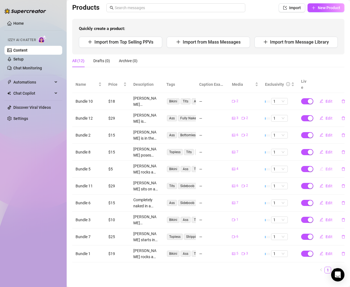
click at [326, 167] on span "Edit" at bounding box center [329, 169] width 7 height 4
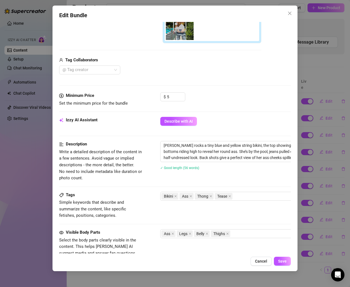
scroll to position [145, 0]
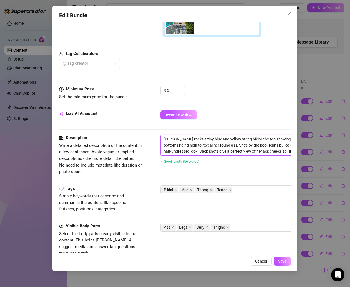
click at [169, 143] on textarea "[PERSON_NAME] rocks a tiny blue and yellow string bikini, the top showing off h…" at bounding box center [258, 145] width 194 height 21
click at [263, 261] on span "Cancel" at bounding box center [261, 261] width 12 height 4
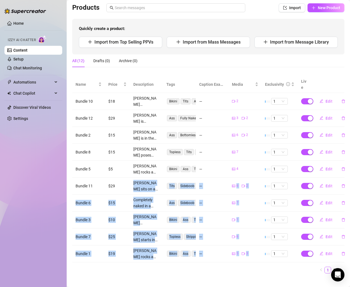
drag, startPoint x: 174, startPoint y: 165, endPoint x: 140, endPoint y: 179, distance: 36.0
click at [140, 179] on body "Home Izzy AI Chatter Content Setup Chat Monitoring Automations Chat Copilot Dis…" at bounding box center [175, 143] width 350 height 287
click at [126, 195] on td "$15" at bounding box center [117, 203] width 25 height 17
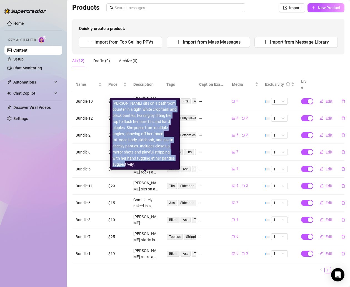
drag, startPoint x: 174, startPoint y: 165, endPoint x: 113, endPoint y: 111, distance: 81.3
click at [113, 111] on div "[PERSON_NAME] sits on a bathroom counter in a tight white crop tank and black p…" at bounding box center [145, 133] width 65 height 67
copy div "[PERSON_NAME] sits on a bathroom counter in a tight white crop tank and black p…"
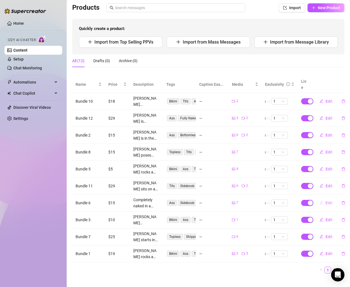
click at [320, 201] on icon "edit" at bounding box center [322, 203] width 4 height 4
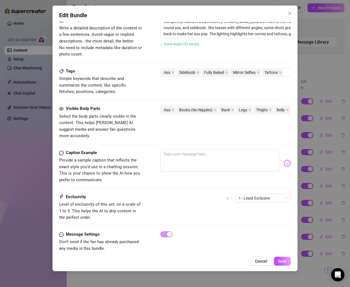
scroll to position [210, 0]
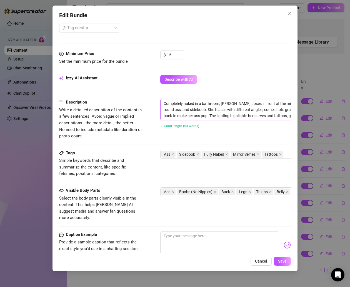
click at [174, 103] on textarea "Completely naked in a bathroom, [PERSON_NAME] poses in front of the mirror show…" at bounding box center [258, 110] width 194 height 21
click at [141, 155] on div "Tags" at bounding box center [100, 153] width 83 height 7
click at [282, 263] on span "Save" at bounding box center [282, 261] width 9 height 4
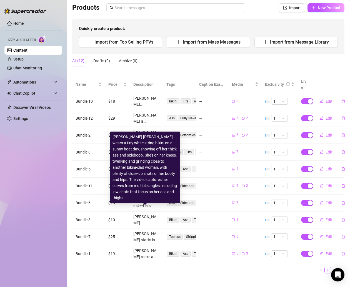
click at [135, 214] on div "[PERSON_NAME] [PERSON_NAME] wears a tiny white string bikini on a sunny boat da…" at bounding box center [146, 220] width 26 height 12
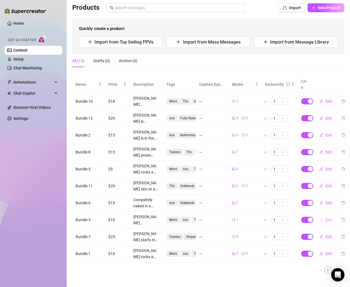
click at [326, 218] on span "Edit" at bounding box center [329, 220] width 7 height 4
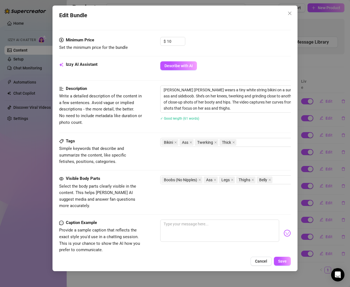
scroll to position [166, 0]
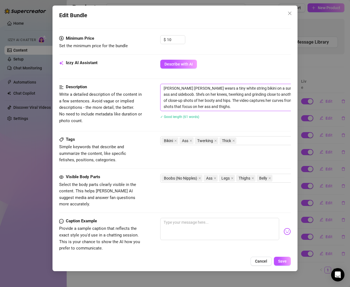
drag, startPoint x: 163, startPoint y: 87, endPoint x: 234, endPoint y: 113, distance: 75.6
click at [234, 113] on div "[PERSON_NAME] [PERSON_NAME] wears a tiny white string bikini on a sunny boat da…" at bounding box center [257, 105] width 195 height 42
click at [264, 263] on span "Cancel" at bounding box center [261, 261] width 12 height 4
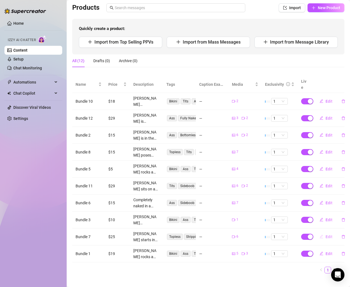
click at [326, 235] on span "Edit" at bounding box center [329, 237] width 7 height 4
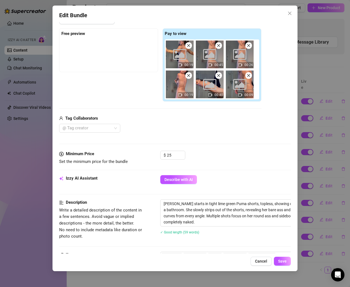
scroll to position [89, 0]
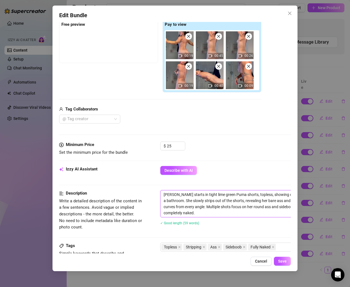
drag, startPoint x: 164, startPoint y: 194, endPoint x: 209, endPoint y: 210, distance: 47.5
click at [209, 210] on textarea "[PERSON_NAME] starts in tight lime green Puma shorts, topless, showing off her …" at bounding box center [258, 204] width 194 height 27
click at [261, 260] on span "Cancel" at bounding box center [261, 261] width 12 height 4
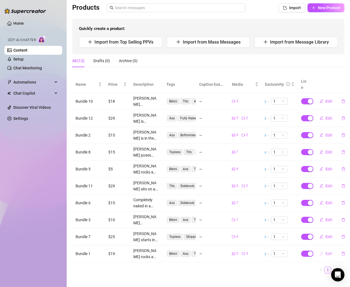
click at [326, 252] on span "Edit" at bounding box center [329, 254] width 7 height 4
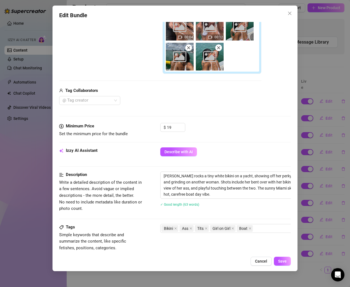
scroll to position [144, 0]
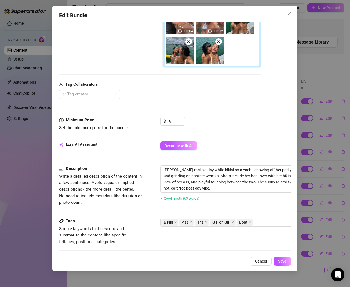
click at [173, 163] on div "Izzy AI Assistant Describe with AI" at bounding box center [175, 153] width 232 height 24
drag, startPoint x: 164, startPoint y: 166, endPoint x: 213, endPoint y: 192, distance: 54.8
click at [213, 192] on span "[PERSON_NAME] rocks a tiny white bikini on a yacht, showing off her perky tits …" at bounding box center [257, 179] width 195 height 27
click at [261, 261] on span "Cancel" at bounding box center [261, 261] width 12 height 4
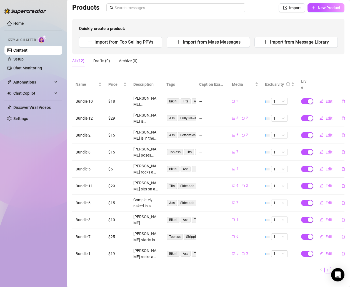
click at [332, 267] on link "2" at bounding box center [335, 270] width 6 height 6
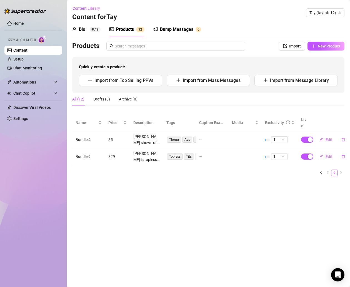
scroll to position [0, 0]
click at [328, 138] on span "Edit" at bounding box center [329, 140] width 7 height 4
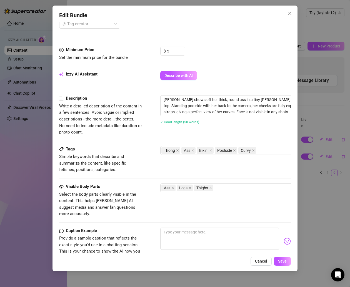
scroll to position [200, 0]
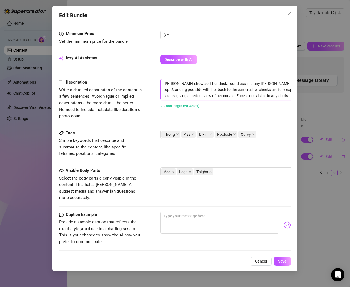
drag, startPoint x: 164, startPoint y: 84, endPoint x: 267, endPoint y: 97, distance: 104.3
click at [267, 97] on textarea "[PERSON_NAME] shows off her thick, round ass in a tiny [PERSON_NAME] bikini and…" at bounding box center [258, 89] width 194 height 21
click at [264, 262] on span "Cancel" at bounding box center [261, 261] width 12 height 4
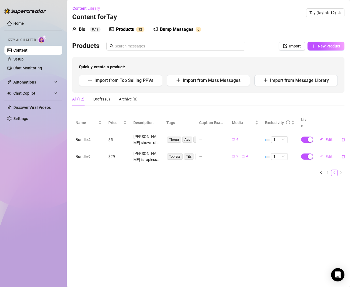
click at [328, 155] on span "Edit" at bounding box center [329, 157] width 7 height 4
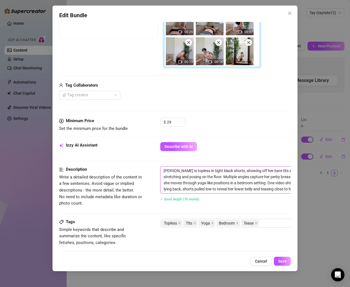
scroll to position [113, 70]
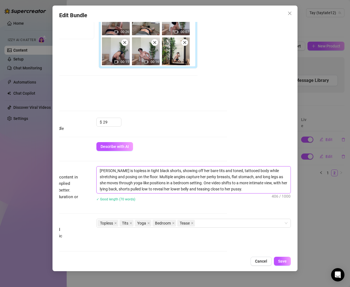
drag, startPoint x: 163, startPoint y: 169, endPoint x: 315, endPoint y: 196, distance: 154.6
click at [315, 196] on div "Edit Bundle Account Tay (@taytate12) Name Name is for your internal organizatio…" at bounding box center [175, 143] width 350 height 287
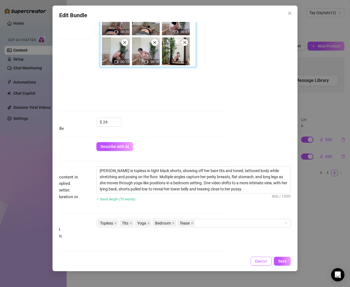
click at [269, 262] on button "Cancel" at bounding box center [261, 261] width 21 height 9
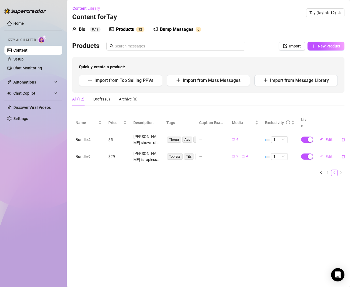
click at [328, 155] on span "Edit" at bounding box center [329, 157] width 7 height 4
type textarea "Type your message here..."
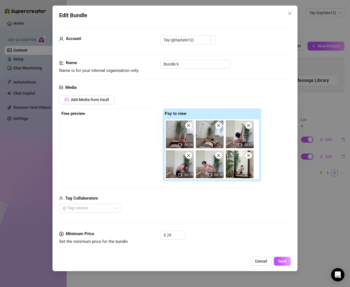
scroll to position [250, 0]
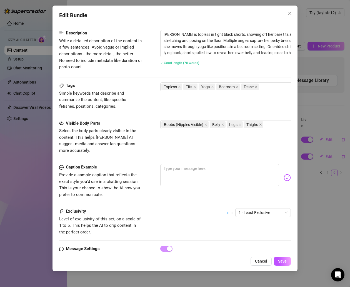
click at [205, 155] on div "Visible Body Parts Select the body parts clearly visible in the content. This h…" at bounding box center [175, 142] width 232 height 44
click at [202, 164] on textarea at bounding box center [219, 175] width 119 height 22
paste textarea "Perky tits bouncing while I stretch 😏🖤 shorts pulled low… sooo close to giving …"
type textarea "Perky tits bouncing while I stretch 😏🖤 shorts pulled low… sooo close to giving …"
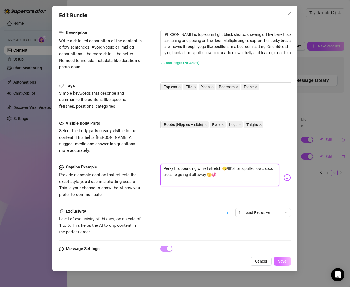
type textarea "Perky tits bouncing while I stretch 😏🖤 shorts pulled low… sooo close to giving …"
click at [283, 260] on span "Save" at bounding box center [282, 261] width 9 height 4
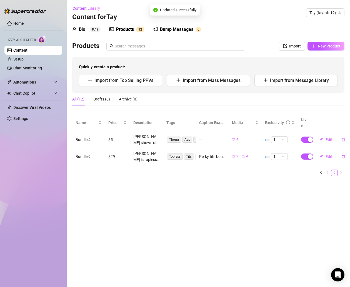
click at [318, 202] on main "Content Library Content for [PERSON_NAME] (taytate12) Bio 87% Products 1 2 Bump…" at bounding box center [209, 143] width 284 height 287
click at [328, 138] on span "Edit" at bounding box center [329, 140] width 7 height 4
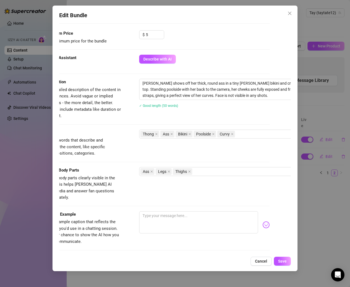
scroll to position [201, 22]
click at [180, 212] on textarea at bounding box center [197, 223] width 119 height 22
paste textarea "Back shots hittin’ different 🍑 thong so tiny my cheeks swallowed it 😍 wanna see…"
type textarea "Back shots hittin’ different 🍑 thong so tiny my cheeks swallowed it 😍 wanna see…"
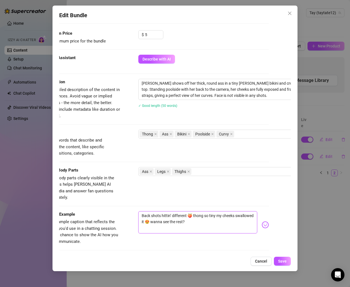
type textarea "Back shots hittin’ different 🍑 thong so tiny my cheeks swallowed it 😍 wanna see…"
click at [281, 265] on button "Save" at bounding box center [282, 261] width 17 height 9
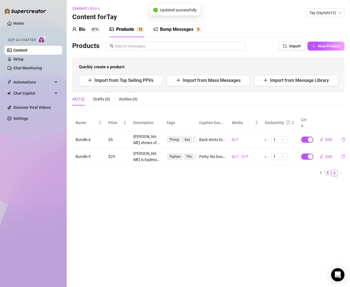
click at [327, 170] on link "1" at bounding box center [328, 173] width 6 height 6
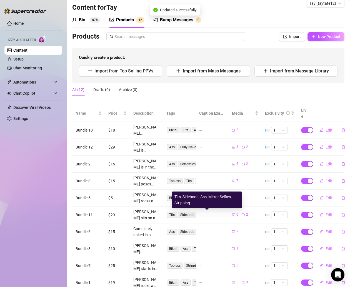
scroll to position [38, 0]
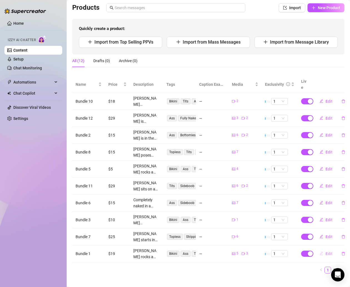
click at [326, 252] on span "Edit" at bounding box center [329, 254] width 7 height 4
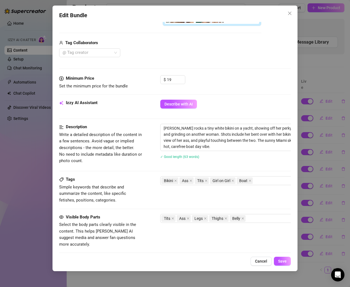
scroll to position [227, 0]
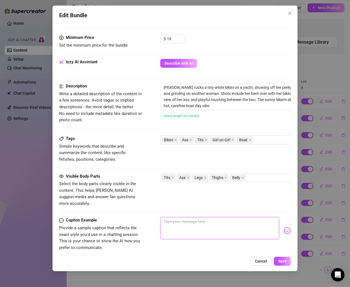
click at [180, 217] on textarea at bounding box center [219, 228] width 119 height 22
paste textarea "Miami heat + tiny white bikini 🖤 grinding, bent over & cheeks spread wide 🫣 you…"
type textarea "Miami heat + tiny white bikini 🖤 grinding, bent over & cheeks spread wide 🫣 you…"
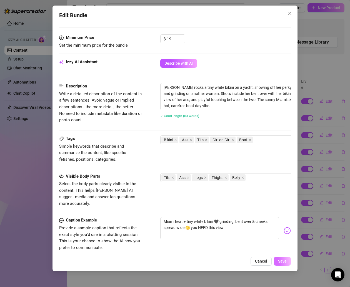
click at [280, 258] on button "Save" at bounding box center [282, 261] width 17 height 9
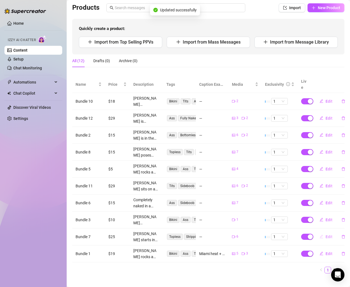
click at [326, 235] on span "Edit" at bounding box center [329, 237] width 7 height 4
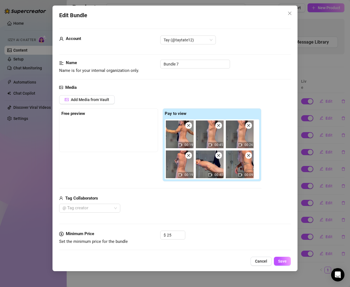
scroll to position [271, 0]
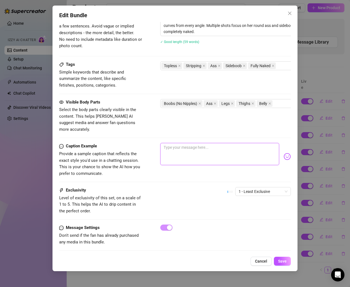
click at [189, 145] on textarea at bounding box center [219, 154] width 119 height 22
paste textarea "Started in shorts… ended up naked 😏🫣 wanna watch me strip alllll the way down? …"
type textarea "Started in shorts… ended up naked 😏🫣 wanna watch me strip alllll the way down? …"
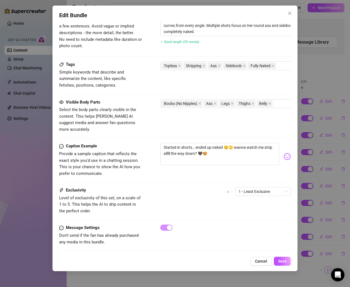
click at [280, 256] on div "Edit Bundle Account Tay (@taytate12) Name Name is for your internal organizatio…" at bounding box center [175, 139] width 245 height 266
click at [282, 266] on div "Edit Bundle Account Tay (@taytate12) Name Name is for your internal organizatio…" at bounding box center [175, 139] width 245 height 266
click at [281, 259] on span "Save" at bounding box center [282, 261] width 9 height 4
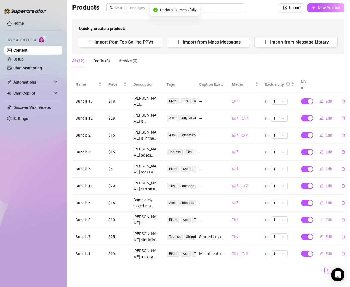
click at [326, 218] on span "Edit" at bounding box center [329, 220] width 7 height 4
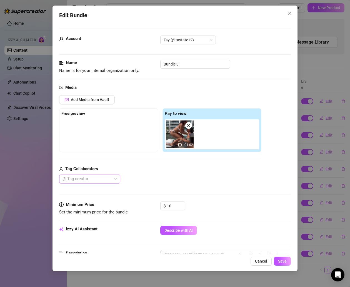
scroll to position [242, 0]
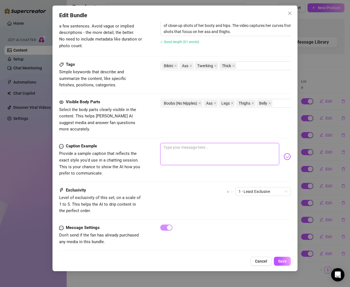
click at [180, 143] on textarea at bounding box center [219, 154] width 119 height 22
paste textarea "Sun out, ass out ☀️🍑 me & [PERSON_NAME] vibes on the yacht 🖤🔥 double the curves…"
type textarea "Sun out, ass out ☀️🍑 me & [PERSON_NAME] vibes on the yacht 🖤🔥 double the curves…"
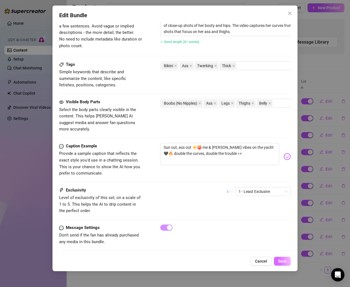
click at [282, 260] on span "Save" at bounding box center [282, 261] width 9 height 4
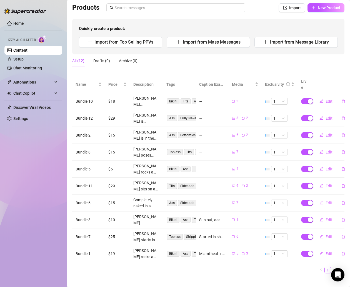
click at [326, 201] on span "Edit" at bounding box center [329, 203] width 7 height 4
type textarea "Type your message here..."
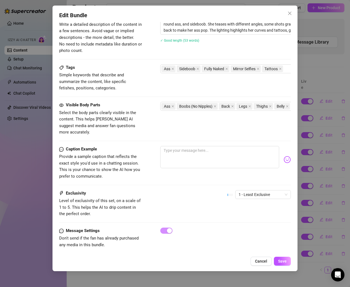
scroll to position [299, 0]
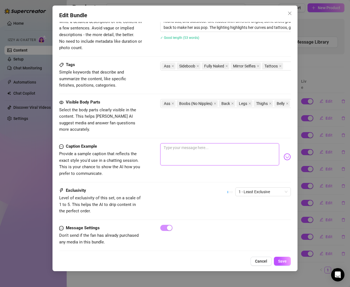
click at [173, 144] on textarea at bounding box center [219, 154] width 119 height 22
paste textarea "Raw. Naked. No filter. 🖤 every tattoo, curve & squeeze in the mirror just for y…"
type textarea "Raw. Naked. No filter. 🖤 every tattoo, curve & squeeze in the mirror just for y…"
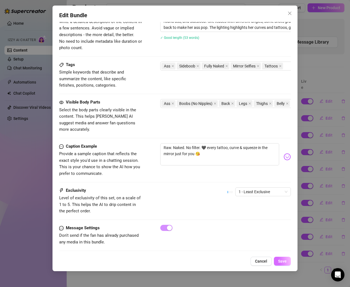
click at [284, 260] on span "Save" at bounding box center [282, 261] width 9 height 4
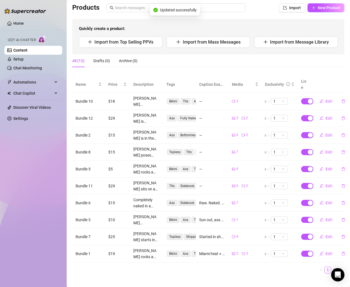
scroll to position [26, 0]
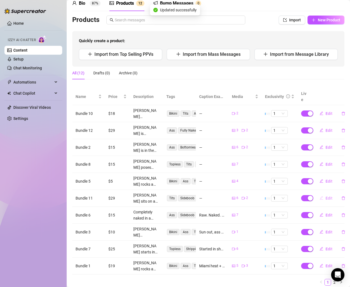
click at [326, 196] on span "Edit" at bounding box center [329, 198] width 7 height 4
type textarea "Type your message here..."
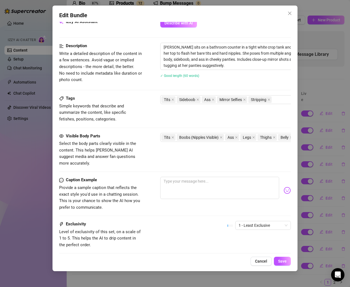
scroll to position [268, 0]
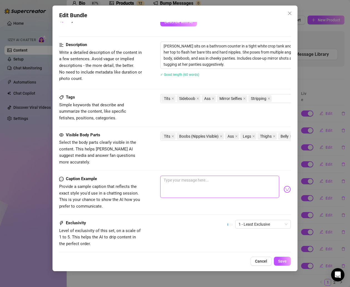
click at [171, 180] on textarea at bounding box center [219, 187] width 119 height 22
paste textarea "Lifting my top like… oops 👀 nipples hard & panties pulled tight 😍🫣"
type textarea "Lifting my top like… oops 👀 nipples hard & panties pulled tight 😍🫣"
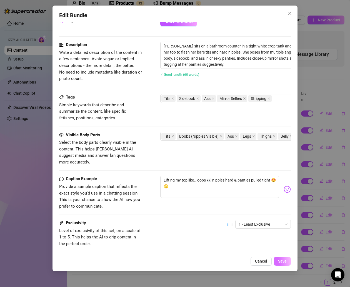
click at [283, 258] on button "Save" at bounding box center [282, 261] width 17 height 9
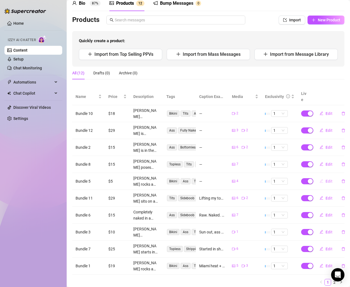
click at [326, 179] on span "Edit" at bounding box center [329, 181] width 7 height 4
type textarea "Type your message here..."
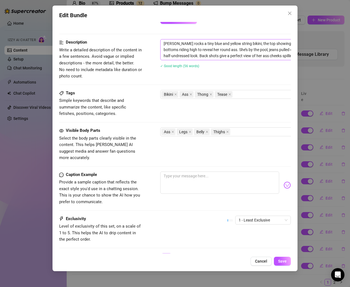
scroll to position [256, 0]
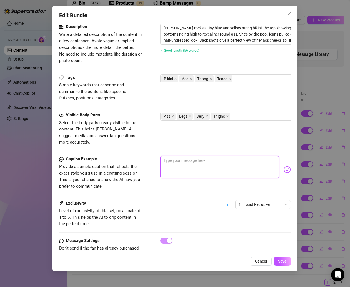
click at [185, 157] on textarea at bounding box center [219, 167] width 119 height 22
paste textarea "Pulled my jeans down juuust enough to tease 👖🍑 wanna see how much more they com…"
type textarea "Pulled my jeans down juuust enough to tease 👖🍑 wanna see how much more they com…"
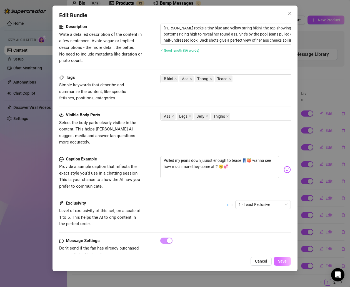
click at [283, 267] on div "Edit Bundle Account Tay (@taytate12) Name Name is for your internal organizatio…" at bounding box center [175, 139] width 245 height 266
click at [283, 259] on span "Save" at bounding box center [282, 261] width 9 height 4
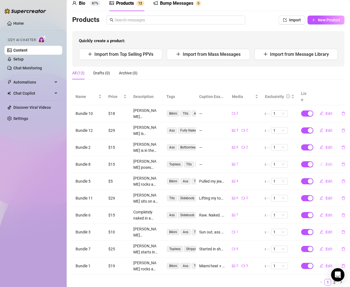
click at [326, 162] on span "Edit" at bounding box center [329, 164] width 7 height 4
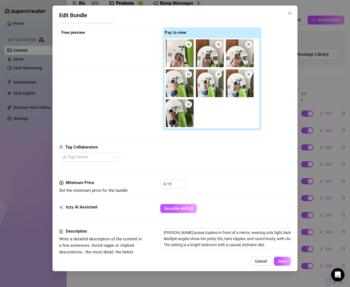
scroll to position [266, 0]
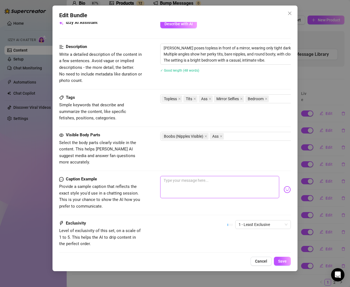
click at [179, 176] on textarea at bounding box center [219, 187] width 119 height 22
paste textarea "Tiny shorts. No top. Perky tits & fat ass on full display 🖤🫣 wanna see me up cl…"
type textarea "Tiny shorts. No top. Perky tits & fat ass on full display 🖤🫣 wanna see me up cl…"
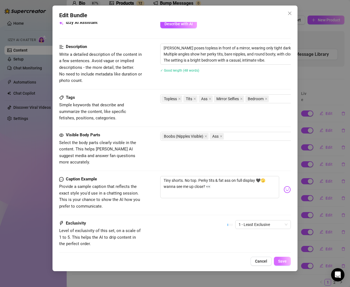
click at [281, 262] on span "Save" at bounding box center [282, 261] width 9 height 4
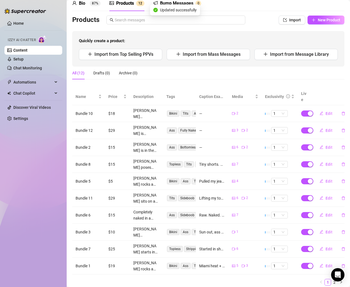
scroll to position [3, 0]
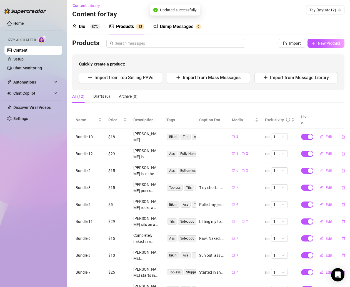
click at [326, 169] on span "Edit" at bounding box center [329, 171] width 7 height 4
type textarea "Type your message here..."
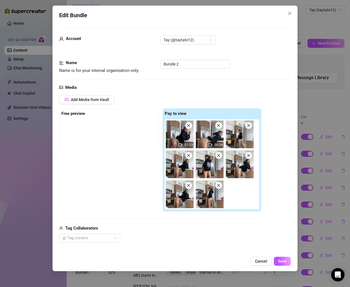
scroll to position [38, 0]
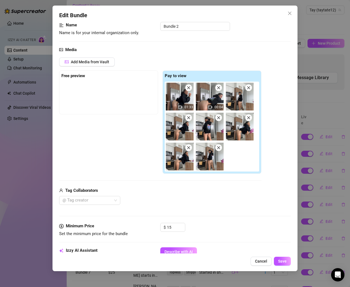
click at [175, 248] on div "Izzy AI Assistant Describe with AI" at bounding box center [175, 260] width 232 height 24
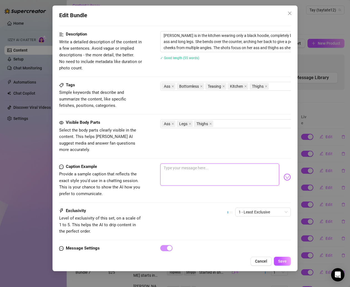
click at [189, 164] on textarea at bounding box center [219, 175] width 119 height 22
paste textarea "Nothing but my hoodie on… ass out in the kitchen 😏🍑 midnight snack, anyone? 🥺💞"
type textarea "Nothing but my hoodie on… ass out in the kitchen 😏🍑 midnight snack, anyone? 🥺💞"
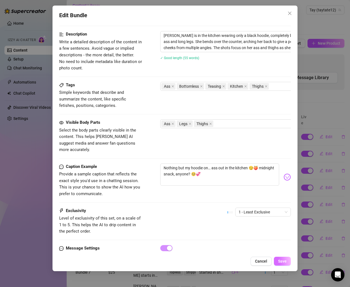
click at [282, 258] on button "Save" at bounding box center [282, 261] width 17 height 9
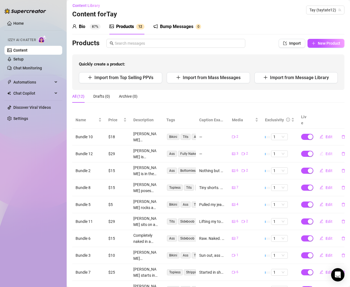
click at [326, 152] on span "Edit" at bounding box center [329, 154] width 7 height 4
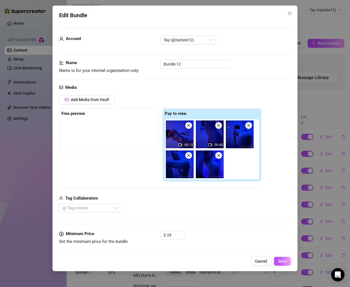
scroll to position [243, 0]
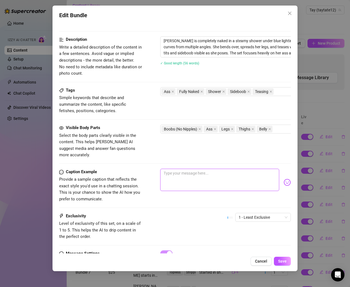
click at [193, 176] on textarea at bounding box center [219, 180] width 119 height 22
paste textarea "Caught me drippingggg in the shower 💦🫣 every angle… every curve… every inch 👀"
type textarea "Caught me drippingggg in the shower 💦🫣 every angle… every curve… every inch 👀"
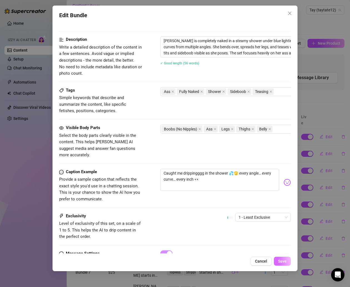
click at [284, 264] on button "Save" at bounding box center [282, 261] width 17 height 9
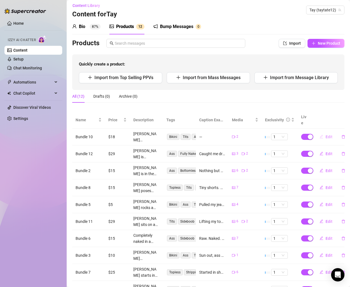
click at [326, 135] on span "Edit" at bounding box center [329, 137] width 7 height 4
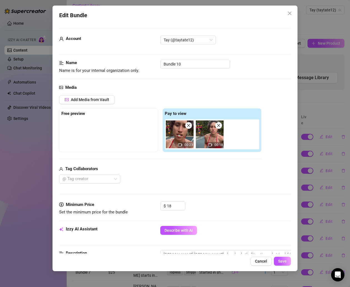
scroll to position [210, 0]
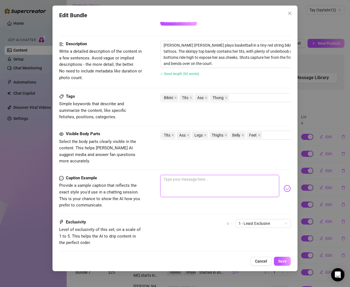
click at [173, 175] on textarea at bounding box center [219, 186] width 119 height 22
paste textarea "Ballin’ in this red bikini 🏀🔥 tits poppin’ & cheeks bouncing… you ready for thi…"
type textarea "Ballin’ in this red bikini 🏀🔥 tits poppin’ & cheeks bouncing… you ready for thi…"
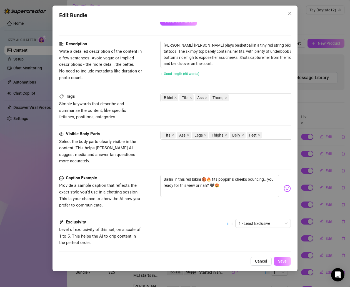
click at [285, 262] on span "Save" at bounding box center [282, 261] width 9 height 4
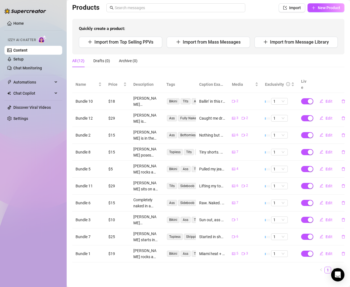
scroll to position [0, 0]
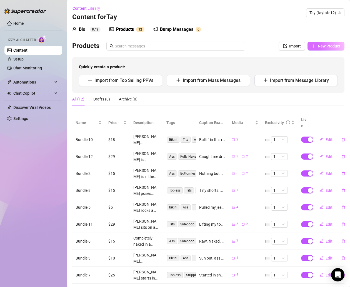
click at [322, 46] on span "New Product" at bounding box center [329, 46] width 23 height 4
type textarea "Type your message here..."
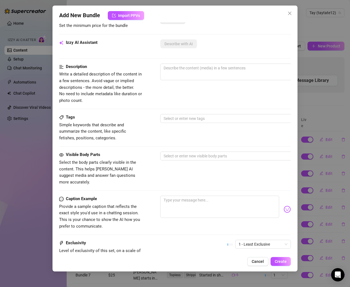
scroll to position [142, 0]
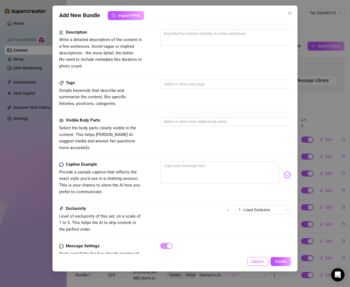
click at [255, 260] on span "Cancel" at bounding box center [258, 262] width 12 height 4
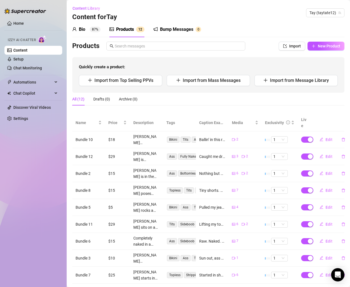
drag, startPoint x: 188, startPoint y: 30, endPoint x: 211, endPoint y: 30, distance: 23.1
click at [188, 30] on div "Bump Messages" at bounding box center [176, 29] width 33 height 7
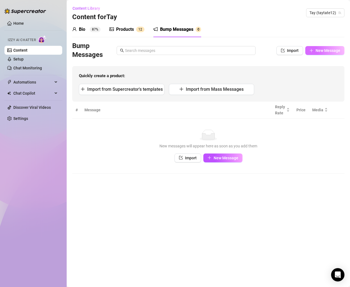
click at [318, 48] on span "New Message" at bounding box center [328, 50] width 25 height 4
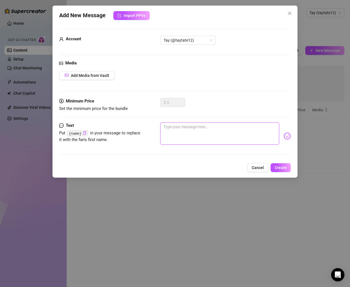
click at [183, 127] on textarea at bounding box center [219, 134] width 119 height 22
paste textarea "Just finished a sweaty workout… my sports bra didn’t survive it 🖤🫣 wanna see ho…"
type textarea "Just finished a sweaty workout… my sports bra didn’t survive it 🖤🫣 wanna see ho…"
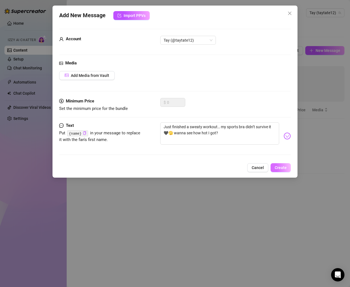
click at [281, 167] on span "Create" at bounding box center [281, 168] width 12 height 4
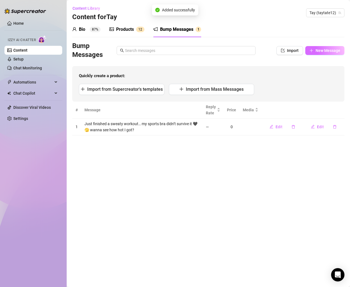
click at [319, 51] on span "New Message" at bounding box center [328, 50] width 25 height 4
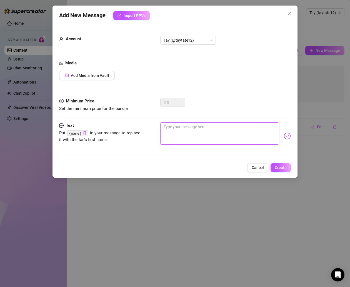
click at [185, 126] on textarea at bounding box center [219, 134] width 119 height 22
paste textarea "I told [PERSON_NAME] I’d behave tonight… but you’re tempting me to do the oppos…"
type textarea "I told [PERSON_NAME] I’d behave tonight… but you’re tempting me to do the oppos…"
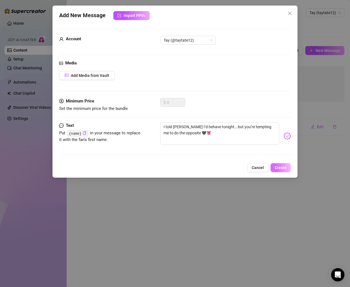
click at [287, 165] on button "Create" at bounding box center [281, 167] width 20 height 9
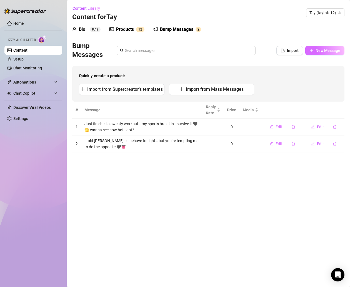
click at [318, 49] on span "New Message" at bounding box center [328, 50] width 25 height 4
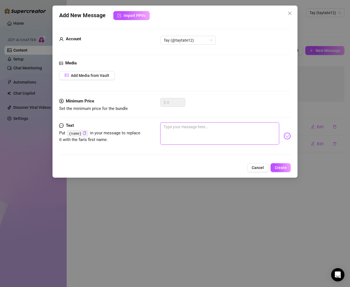
click at [201, 127] on textarea at bounding box center [219, 134] width 119 height 22
paste textarea "My thighs from basketball + hiking are my favorite weapon 😈💞 wanna see why?"
type textarea "My thighs from basketball + hiking are my favorite weapon 😈💞 wanna see why?"
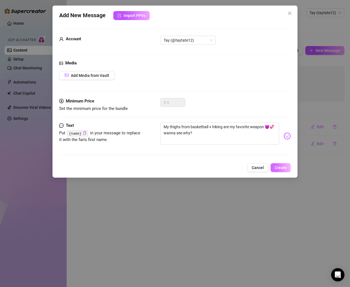
click at [278, 167] on span "Create" at bounding box center [281, 168] width 12 height 4
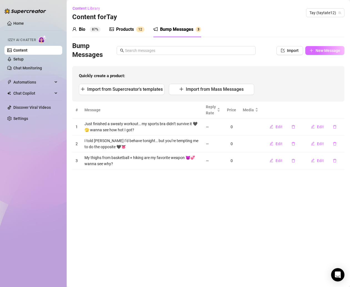
click at [318, 51] on span "New Message" at bounding box center [328, 50] width 25 height 4
type textarea "Type your message here..."
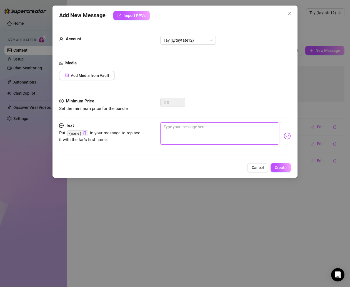
click at [176, 128] on textarea at bounding box center [219, 134] width 119 height 22
paste textarea "Nothing turns me on more than mixing my feminine + masculine sides… wanna see t…"
type textarea "Nothing turns me on more than mixing my feminine + masculine sides… wanna see t…"
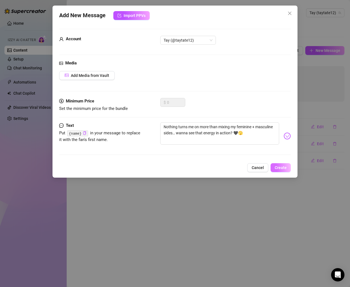
click at [274, 167] on button "Create" at bounding box center [281, 167] width 20 height 9
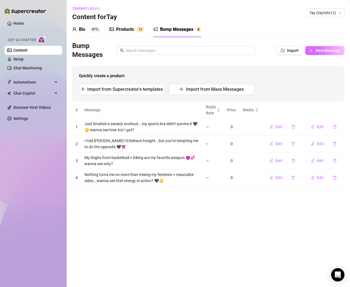
click at [314, 49] on button "New Message" at bounding box center [324, 50] width 39 height 9
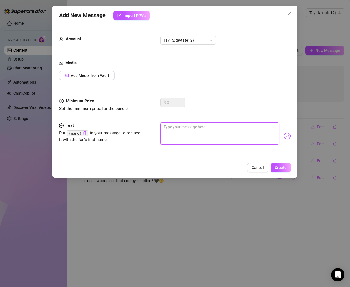
click at [171, 133] on textarea at bounding box center [219, 134] width 119 height 22
paste textarea "I was such a good girl earlier… now I just feel like being dirty 🥺💦"
type textarea "I was such a good girl earlier… now I just feel like being dirty 🥺💦"
drag, startPoint x: 224, startPoint y: 125, endPoint x: 135, endPoint y: 125, distance: 88.9
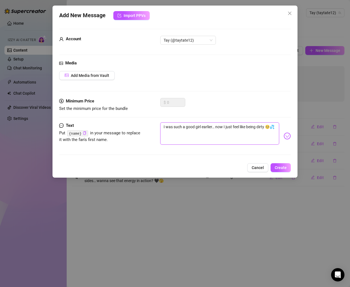
click at [135, 125] on div "Text Put {name} in your message to replace it with the fan's first name. I was …" at bounding box center [175, 136] width 232 height 27
type textarea "I just feel like being dirty 🥺💦"
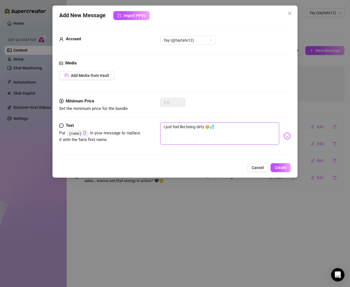
click at [204, 128] on textarea "I just feel like being dirty 🥺💦" at bounding box center [219, 134] width 119 height 22
type textarea "I just feel like being dirty 🥺💦"
type textarea "I just feel like being dirty r 🥺💦"
type textarea "I just feel like being dirty ri 🥺💦"
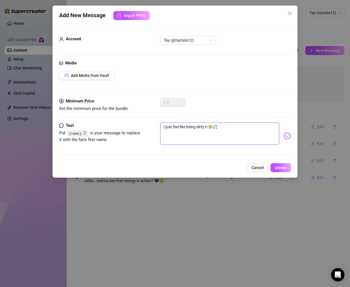
type textarea "I just feel like being dirty rig 🥺💦"
type textarea "I just feel like being dirty righ 🥺💦"
type textarea "I just feel like being dirty right 🥺💦"
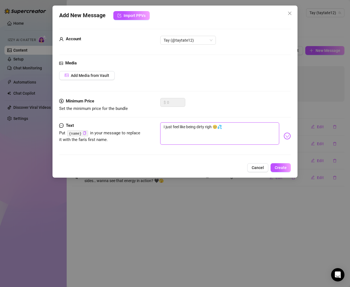
type textarea "I just feel like being dirty right 🥺💦"
type textarea "I just feel like being dirty right n 🥺💦"
type textarea "I just feel like being dirty right no 🥺💦"
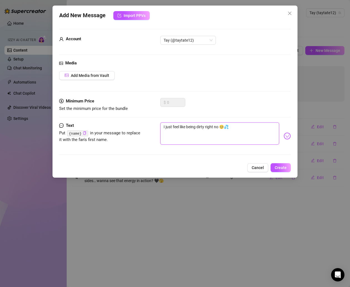
type textarea "I just feel like being dirty right now 🥺💦"
type textarea "I just feel like being dirty right noww 🥺💦"
type textarea "I just feel like being dirty right nowww 🥺💦"
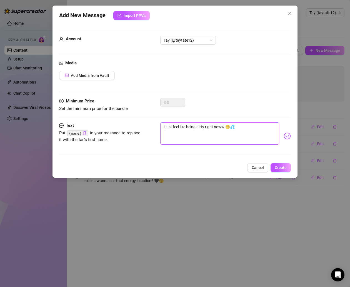
type textarea "I just feel like being dirty right nowww 🥺💦"
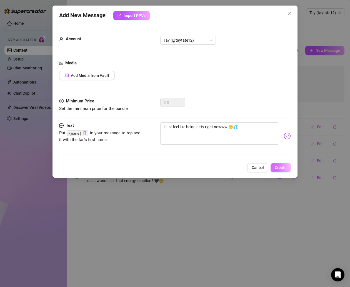
click at [284, 167] on span "Create" at bounding box center [281, 168] width 12 height 4
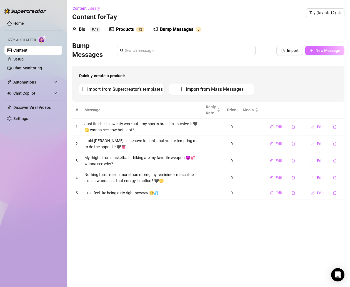
click at [319, 49] on span "New Message" at bounding box center [328, 50] width 25 height 4
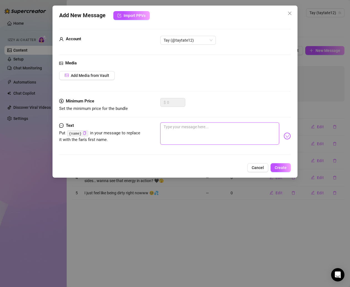
click at [172, 128] on textarea at bounding box center [219, 134] width 119 height 22
paste textarea "Green bean casserole is my comfort food… but my guilty pleasure? Getting wild o…"
type textarea "Green bean casserole is my comfort food… but my guilty pleasure? Getting wild o…"
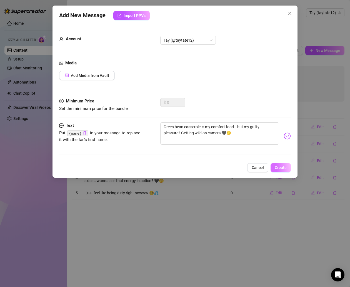
click at [285, 167] on span "Create" at bounding box center [281, 168] width 12 height 4
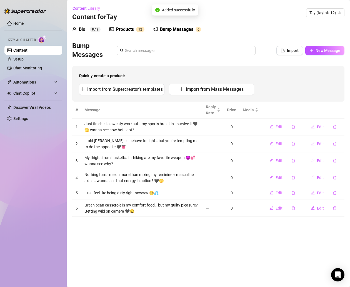
click at [322, 55] on div "Bump Messages Import New Message" at bounding box center [208, 51] width 272 height 18
click at [319, 53] on button "New Message" at bounding box center [324, 50] width 39 height 9
type textarea "Type your message here..."
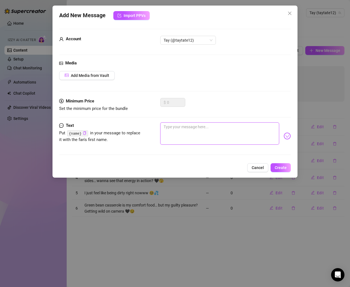
click at [171, 126] on textarea at bounding box center [219, 134] width 119 height 22
paste textarea "SZA is playing, candles are lit… and I’m already dripping 🖤💦 you tryna join me …"
type textarea "SZA is playing, candles are lit… and I’m already dripping 🖤💦 you tryna join me …"
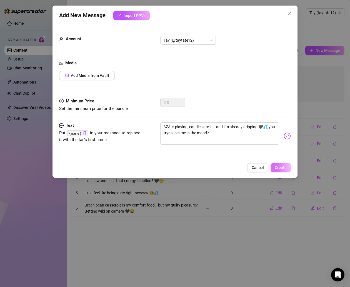
click at [284, 169] on span "Create" at bounding box center [281, 168] width 12 height 4
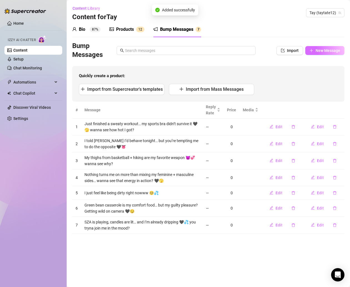
click at [316, 53] on span "New Message" at bounding box center [328, 50] width 25 height 4
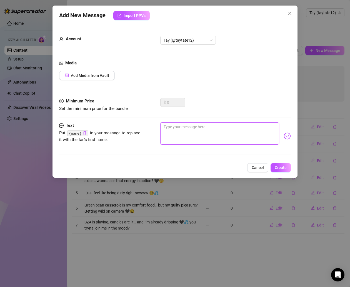
click at [180, 126] on textarea at bounding box center [219, 134] width 119 height 22
paste textarea "I was such a disciplined athlete for years… but now? I love breaking all the ru…"
type textarea "I was such a disciplined athlete for years… but now? I love breaking all the ru…"
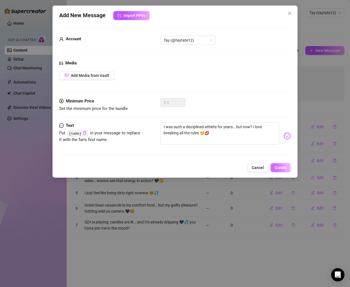
click at [276, 168] on span "Create" at bounding box center [281, 168] width 12 height 4
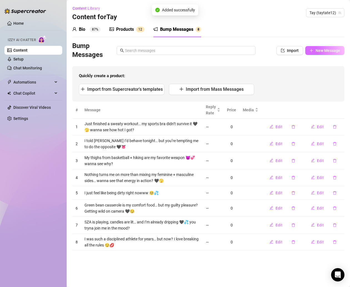
click at [320, 52] on span "New Message" at bounding box center [328, 50] width 25 height 4
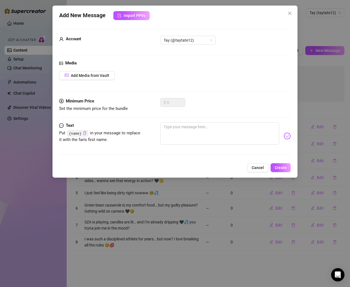
click at [187, 121] on div "Minimum Price Set the minimum price for the bundle $ 0" at bounding box center [175, 110] width 232 height 24
click at [187, 125] on textarea at bounding box center [219, 134] width 119 height 22
paste textarea "I just got out the shower… skin’s still wet, towel slipping 👀 wanna see me drop…"
type textarea "I just got out the shower… skin’s still wet, towel slipping 👀 wanna see me drop…"
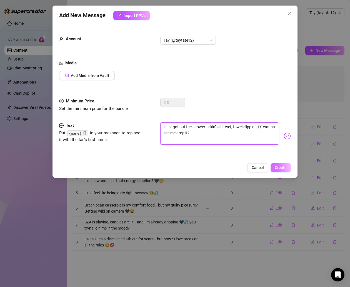
type textarea "I just got out the shower… skin’s still wet, towel slipping 👀 wanna see me drop…"
click at [280, 168] on span "Create" at bounding box center [281, 168] width 12 height 4
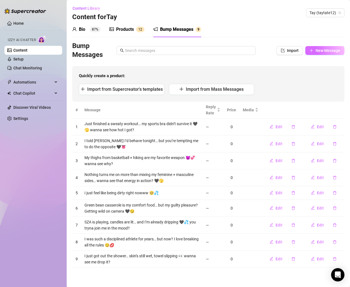
click at [315, 49] on button "New Message" at bounding box center [324, 50] width 39 height 9
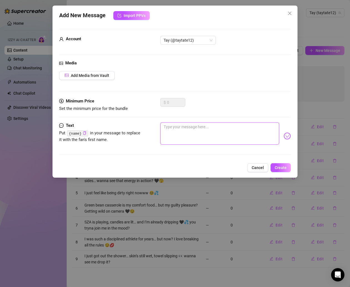
click at [177, 129] on textarea at bounding box center [219, 134] width 119 height 22
paste textarea "My wife thinks I can’t behave on here… she’s not wrong 🖤🫣"
type textarea "My wife thinks I can’t behave on here… she’s not wrong 🖤🫣"
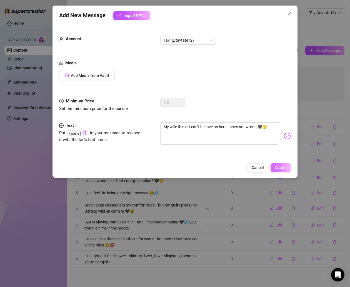
click at [280, 168] on span "Create" at bounding box center [281, 168] width 12 height 4
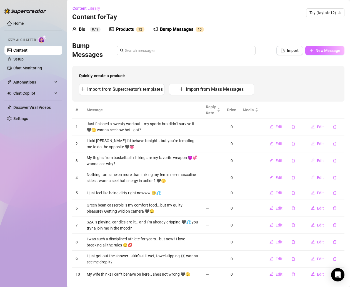
click at [321, 53] on button "New Message" at bounding box center [324, 50] width 39 height 9
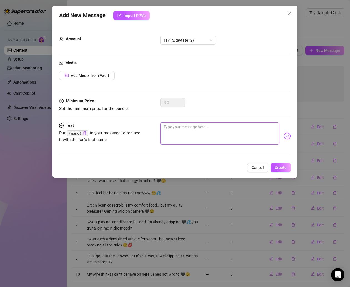
click at [220, 136] on textarea at bounding box center [219, 134] width 119 height 22
paste textarea "Do you think I look better on my knees… or on top? 😈💦"
type textarea "Do you think I look better on my knees… or on top? 😈💦"
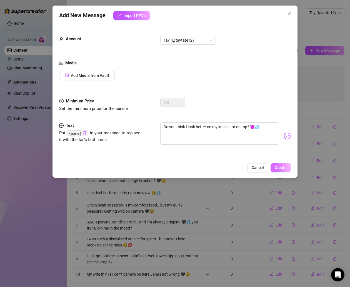
click at [278, 170] on button "Create" at bounding box center [281, 167] width 20 height 9
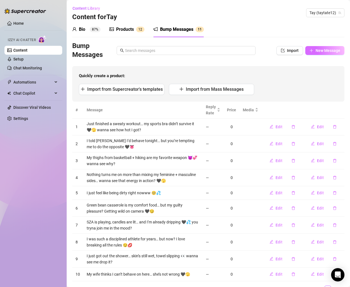
click at [319, 48] on button "New Message" at bounding box center [324, 50] width 39 height 9
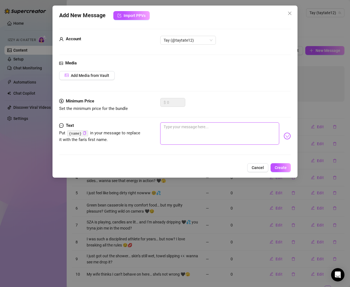
click at [208, 125] on textarea at bounding box center [219, 134] width 119 height 22
paste textarea "My puppies are worn out from playing… now it’s my turn to play 😏🖤"
type textarea "My puppies are worn out from playing… now it’s my turn to play 😏🖤"
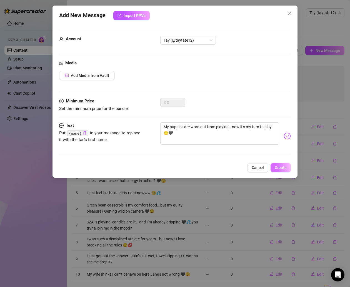
click at [278, 171] on button "Create" at bounding box center [281, 167] width 20 height 9
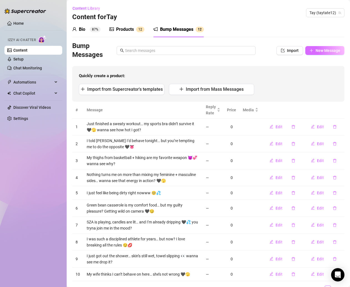
click at [330, 52] on span "New Message" at bounding box center [328, 50] width 25 height 4
type textarea "Type your message here..."
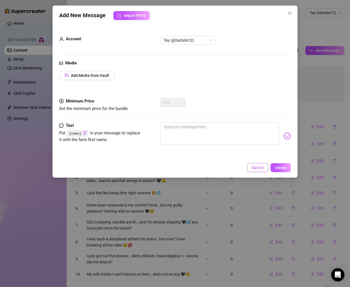
click at [260, 166] on span "Cancel" at bounding box center [258, 168] width 12 height 4
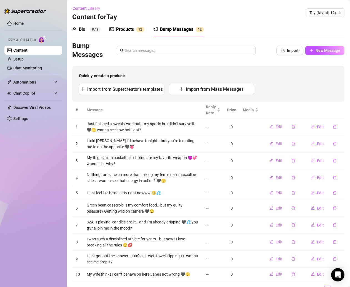
click at [28, 50] on link "Content" at bounding box center [20, 50] width 14 height 4
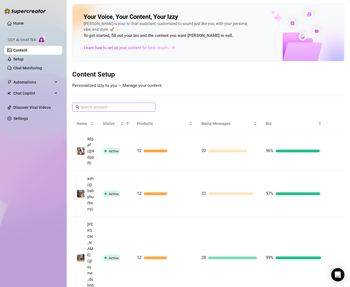
click at [129, 106] on input "text" at bounding box center [114, 107] width 67 height 6
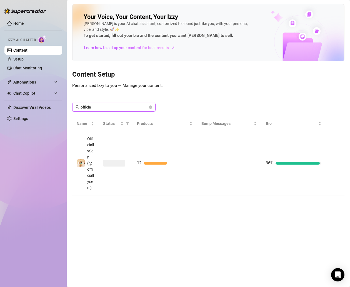
type input "official"
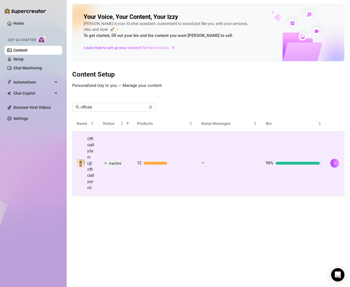
click at [205, 163] on div "—" at bounding box center [230, 163] width 56 height 7
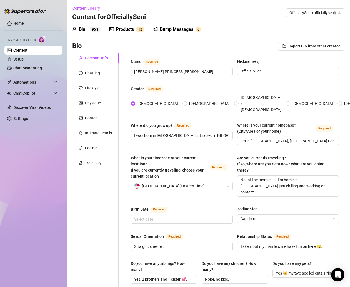
radio input "true"
type input "[DATE]"
click at [137, 29] on sup "1 2" at bounding box center [140, 30] width 8 height 6
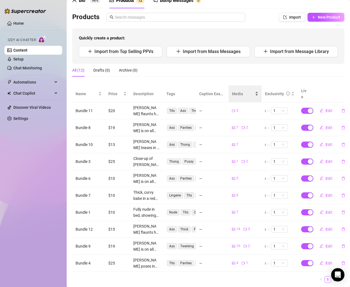
scroll to position [28, 0]
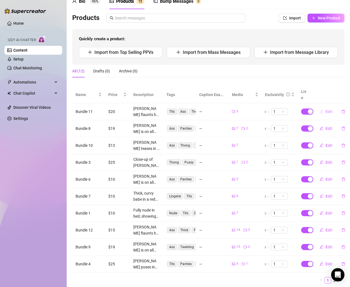
click at [326, 110] on span "Edit" at bounding box center [329, 112] width 7 height 4
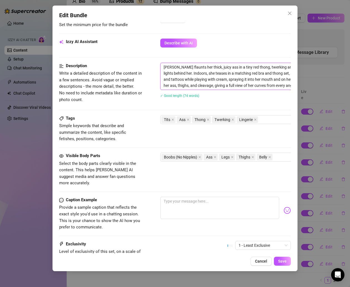
scroll to position [188, 70]
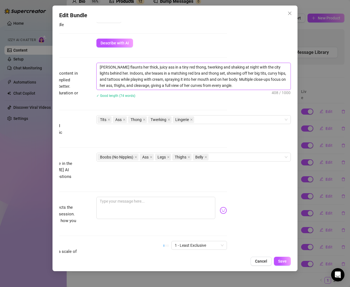
drag, startPoint x: 163, startPoint y: 65, endPoint x: 300, endPoint y: 93, distance: 139.1
click at [300, 93] on div "Edit Bundle Account OfficiallySeni (@officiallyseni) Name Name is for your inte…" at bounding box center [175, 143] width 350 height 287
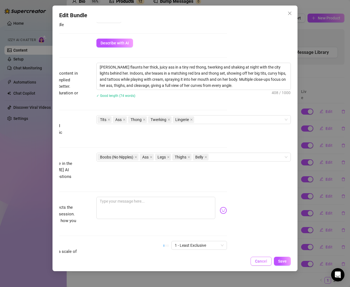
click at [258, 264] on button "Cancel" at bounding box center [261, 261] width 21 height 9
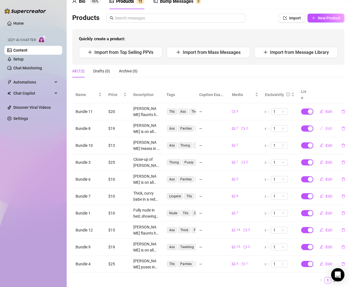
click at [326, 126] on span "Edit" at bounding box center [329, 128] width 7 height 4
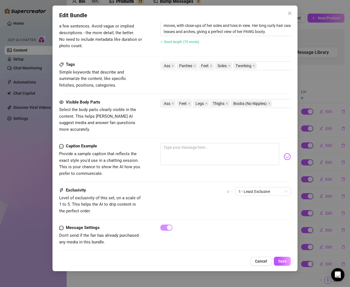
scroll to position [227, 0]
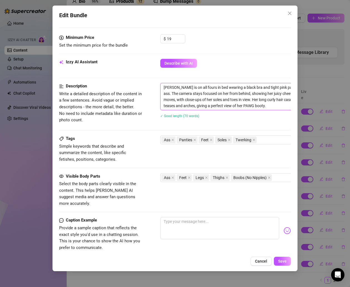
click at [170, 92] on textarea "[PERSON_NAME] is on all fours in bed wearing a black bra and tight pink panties…" at bounding box center [258, 96] width 194 height 27
click at [260, 264] on button "Cancel" at bounding box center [261, 261] width 21 height 9
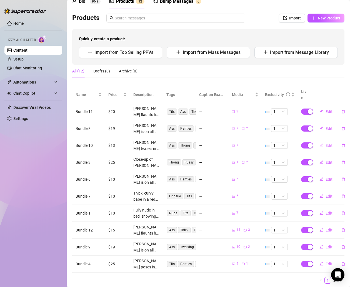
click at [326, 143] on span "Edit" at bounding box center [329, 145] width 7 height 4
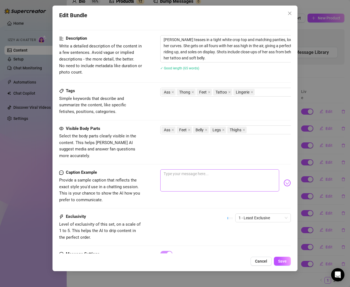
scroll to position [230, 0]
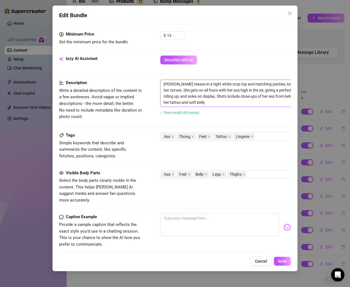
click at [213, 92] on textarea "[PERSON_NAME] teases in a tight white crop top and matching panties, lounging o…" at bounding box center [258, 93] width 194 height 27
click at [264, 264] on span "Cancel" at bounding box center [261, 261] width 12 height 4
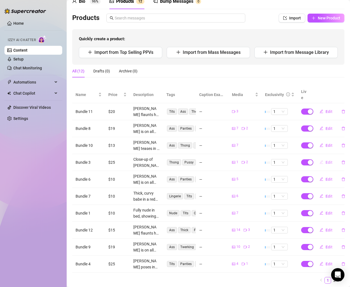
click at [326, 160] on span "Edit" at bounding box center [329, 162] width 7 height 4
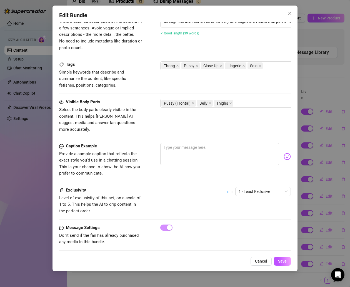
scroll to position [167, 0]
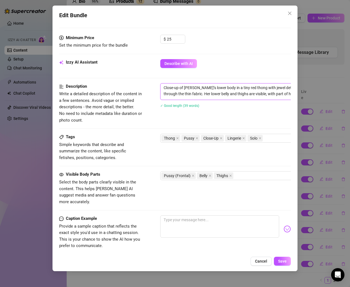
click at [185, 92] on textarea "Close-up of [PERSON_NAME]’s lower body in a tiny red thong with jewel details, …" at bounding box center [258, 91] width 194 height 14
click at [264, 265] on button "Cancel" at bounding box center [261, 261] width 21 height 9
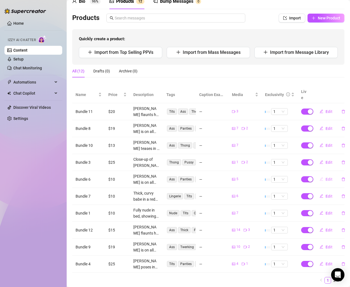
click at [319, 175] on button "Edit" at bounding box center [326, 179] width 22 height 9
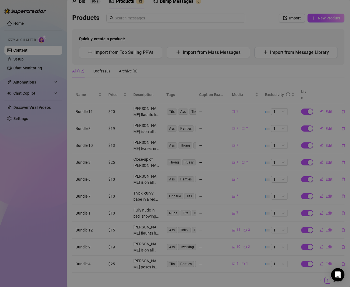
click at [323, 172] on div "Edit Bundle Account OfficiallySeni (@officiallyseni) Name Name is for your inte…" at bounding box center [175, 143] width 350 height 287
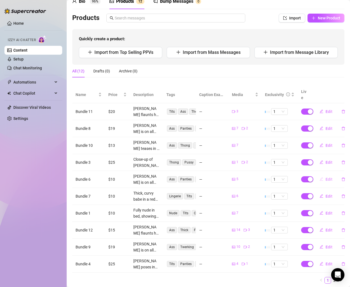
click at [326, 177] on span "Edit" at bounding box center [329, 179] width 7 height 4
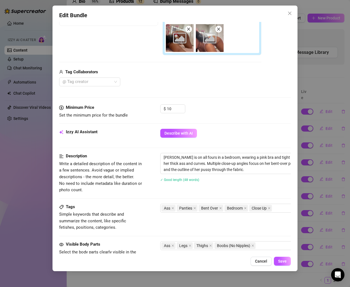
scroll to position [154, 0]
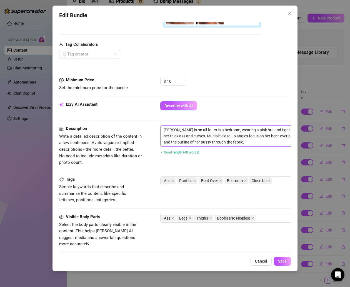
click at [186, 133] on textarea "[PERSON_NAME] is on all fours in a bedroom, wearing a pink bra and tight red pa…" at bounding box center [258, 136] width 194 height 21
click at [265, 267] on div "Edit Bundle Account OfficiallySeni (@officiallyseni) Name Name is for your inte…" at bounding box center [175, 139] width 245 height 266
click at [265, 264] on span "Cancel" at bounding box center [261, 261] width 12 height 4
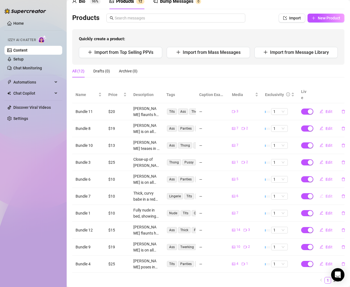
click at [320, 194] on icon "edit" at bounding box center [322, 196] width 4 height 4
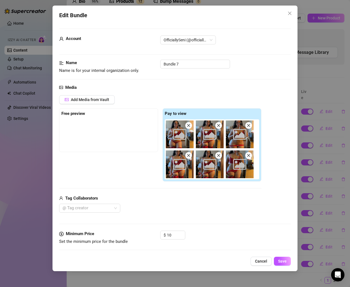
scroll to position [178, 0]
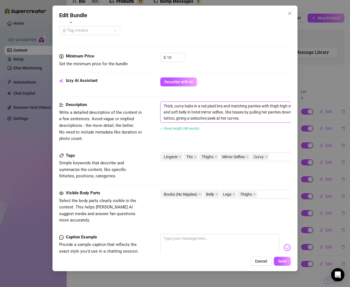
click at [225, 112] on textarea "Thick, curvy babe in a red plaid bra and matching panties with thigh-high stock…" at bounding box center [258, 112] width 194 height 21
click at [258, 261] on span "Cancel" at bounding box center [261, 261] width 12 height 4
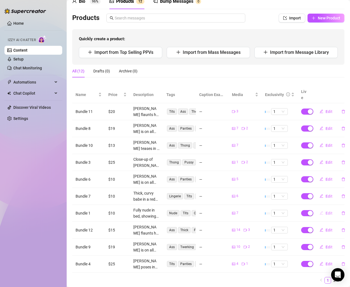
click at [326, 211] on span "Edit" at bounding box center [329, 213] width 7 height 4
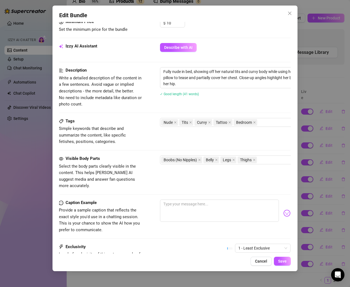
scroll to position [141, 0]
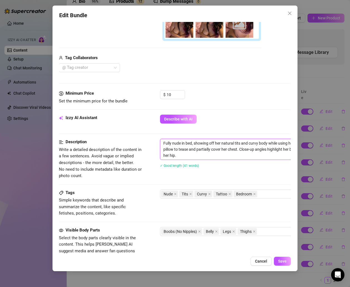
click at [202, 149] on textarea "Fully nude in bed, showing off her natural tits and curvy body while using her …" at bounding box center [257, 149] width 194 height 21
click at [261, 259] on button "Cancel" at bounding box center [261, 261] width 21 height 9
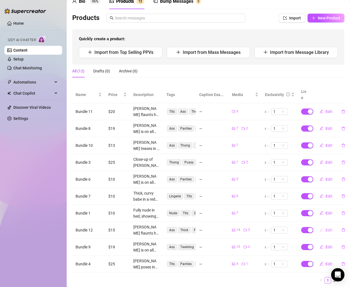
click at [320, 226] on button "Edit" at bounding box center [326, 230] width 22 height 9
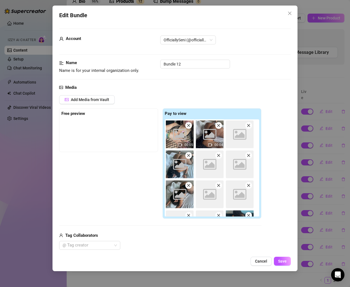
click at [187, 274] on icon "close" at bounding box center [189, 276] width 4 height 4
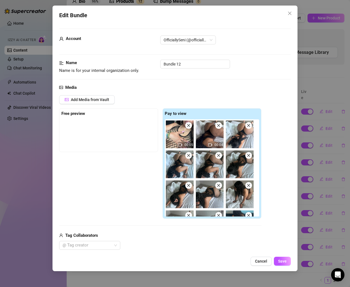
scroll to position [219, 0]
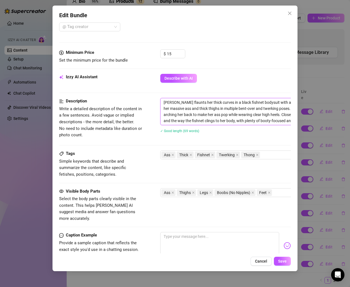
click at [192, 107] on textarea "[PERSON_NAME] flaunts her thick curves in a black fishnet bodysuit with a thong…" at bounding box center [258, 111] width 194 height 27
click at [200, 106] on textarea "[PERSON_NAME] flaunts her thick curves in a black fishnet bodysuit with a thong…" at bounding box center [258, 111] width 194 height 27
click at [260, 265] on button "Cancel" at bounding box center [261, 261] width 21 height 9
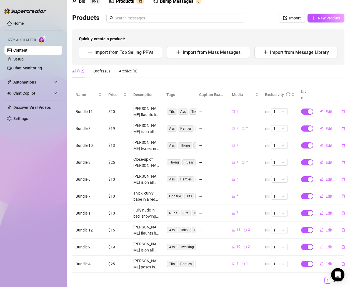
click at [326, 245] on span "Edit" at bounding box center [329, 247] width 7 height 4
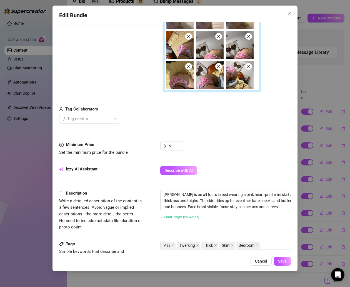
scroll to position [132, 0]
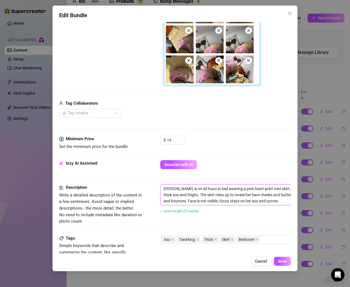
click at [190, 190] on textarea "[PERSON_NAME] is on all fours in bed wearing a pink heart-print mini skirt and …" at bounding box center [258, 195] width 194 height 21
click at [262, 264] on button "Cancel" at bounding box center [261, 261] width 21 height 9
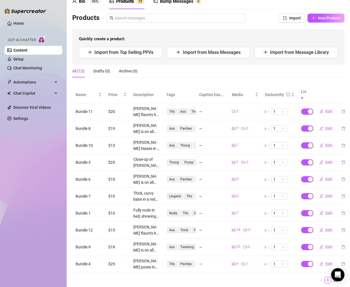
scroll to position [38, 0]
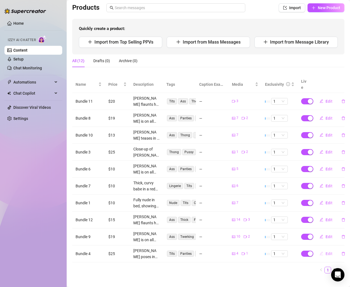
click at [326, 252] on span "Edit" at bounding box center [329, 254] width 7 height 4
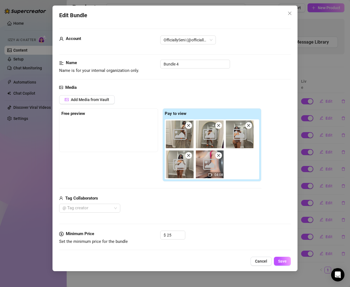
click at [209, 280] on textarea "[PERSON_NAME] poses in front of a mirror wearing a white open shirt, patterned …" at bounding box center [258, 290] width 194 height 21
click at [189, 280] on textarea "[PERSON_NAME] poses in front of a mirror wearing a white open shirt, patterned …" at bounding box center [258, 290] width 194 height 21
click at [177, 280] on textarea "[PERSON_NAME] poses in front of a mirror wearing a white open shirt, patterned …" at bounding box center [258, 290] width 194 height 21
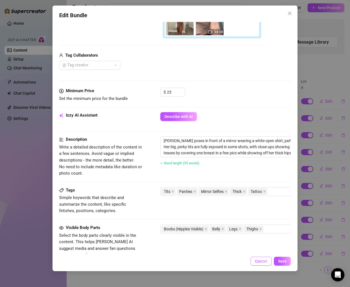
click at [261, 260] on span "Cancel" at bounding box center [261, 261] width 12 height 4
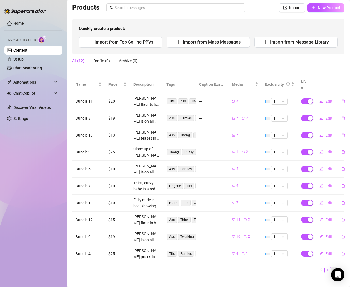
click at [332, 267] on link "2" at bounding box center [335, 270] width 6 height 6
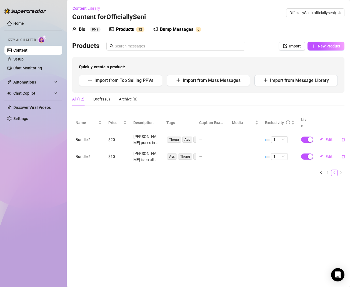
scroll to position [0, 0]
click at [324, 135] on button "Edit" at bounding box center [326, 139] width 22 height 9
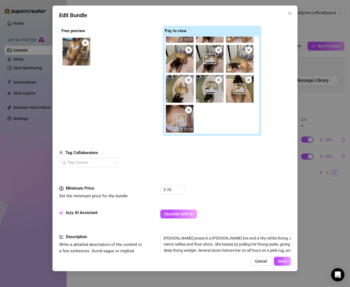
scroll to position [97, 0]
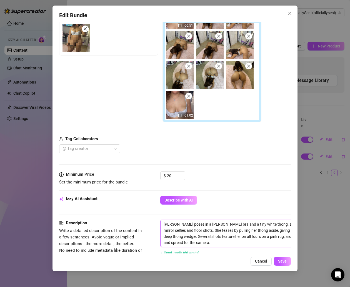
click at [198, 227] on textarea "[PERSON_NAME] poses in a [PERSON_NAME] bra and a tiny white thong, showing off …" at bounding box center [258, 233] width 194 height 27
click at [262, 259] on span "Cancel" at bounding box center [261, 261] width 12 height 4
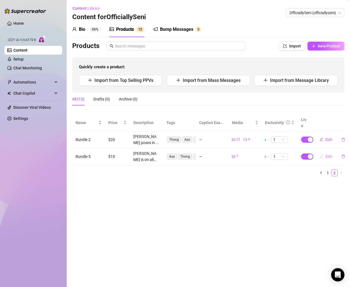
click at [323, 155] on span "button" at bounding box center [322, 157] width 4 height 4
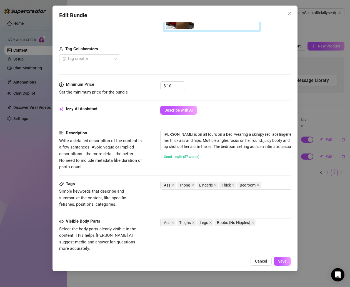
scroll to position [184, 0]
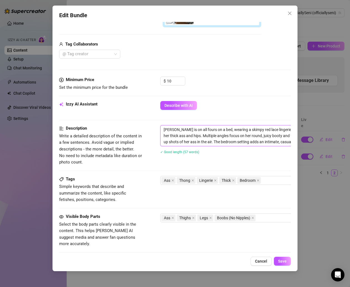
click at [208, 142] on textarea "[PERSON_NAME] is on all fours on a bed, wearing a skimpy red lace lingerie set …" at bounding box center [258, 136] width 194 height 21
click at [262, 261] on span "Cancel" at bounding box center [261, 261] width 12 height 4
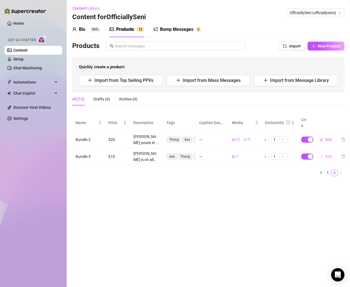
click at [326, 155] on span "Edit" at bounding box center [329, 157] width 7 height 4
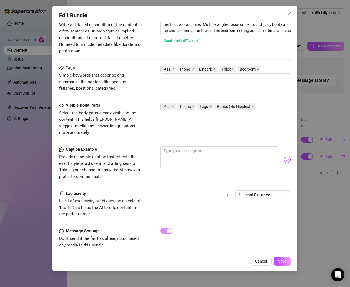
scroll to position [299, 0]
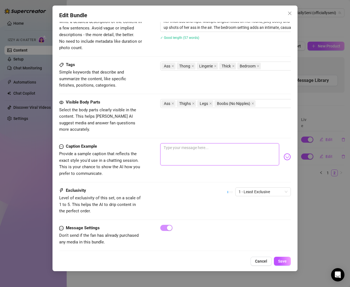
click at [205, 144] on textarea at bounding box center [219, 154] width 119 height 22
paste textarea "Red lace + arching on the bed like I’ve got something to prove 💋 Which angle of…"
type textarea "Red lace + arching on the bed like I’ve got something to prove 💋 Which angle of…"
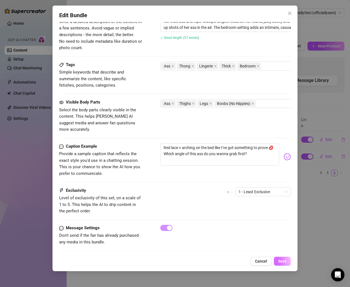
click at [286, 260] on span "Save" at bounding box center [282, 261] width 9 height 4
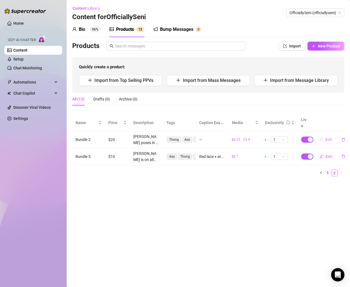
click at [326, 138] on span "Edit" at bounding box center [329, 140] width 7 height 4
click at [328, 133] on div "Edit Bundle Account 313933864 Name Name is for your internal organization only.…" at bounding box center [175, 143] width 350 height 287
click at [327, 138] on span "Edit" at bounding box center [329, 140] width 7 height 4
type textarea "Type your message here..."
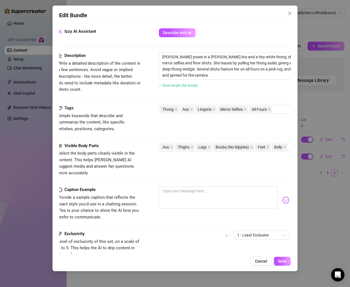
scroll to position [308, 1]
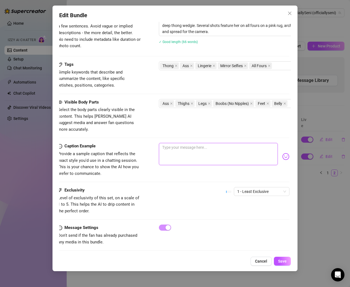
click at [169, 143] on textarea at bounding box center [218, 154] width 119 height 22
paste textarea "Angels wear white… but this ass is pure trouble 😏👼 Wanna see what happens when …"
type textarea "Angels wear white… but this ass is pure trouble 😏👼 Wanna see what happens when …"
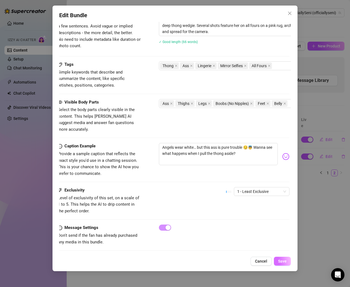
click at [282, 262] on span "Save" at bounding box center [282, 261] width 9 height 4
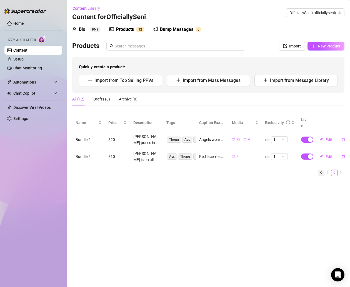
click at [322, 171] on icon "left" at bounding box center [321, 172] width 3 height 3
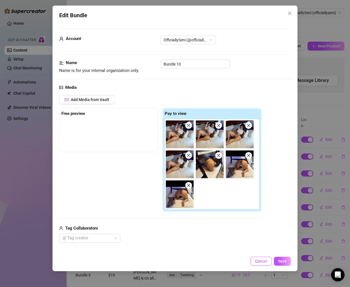
click at [264, 264] on button "Cancel" at bounding box center [261, 261] width 21 height 9
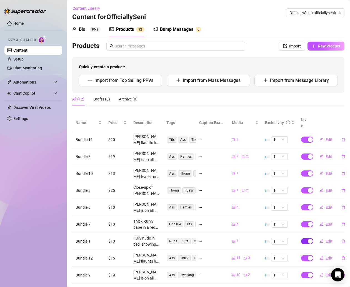
scroll to position [38, 0]
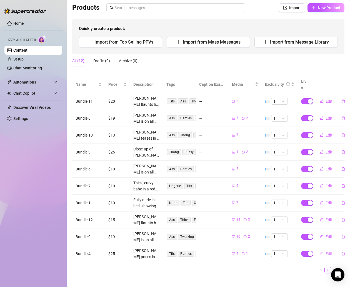
click at [326, 252] on span "Edit" at bounding box center [329, 254] width 7 height 4
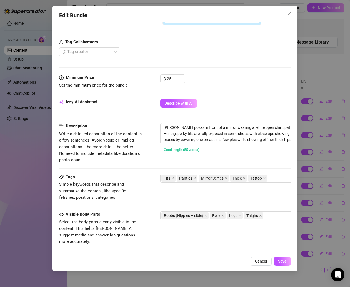
scroll to position [269, 0]
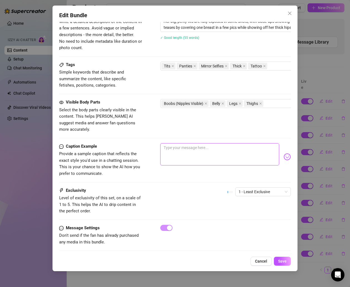
click at [192, 143] on textarea at bounding box center [219, 154] width 119 height 22
paste textarea "Comfy slippers + no shirt under my shirt 🫣💕 Should I keep teasing… or just let …"
type textarea "Comfy slippers + no shirt under my shirt 🫣💕 Should I keep teasing… or just let …"
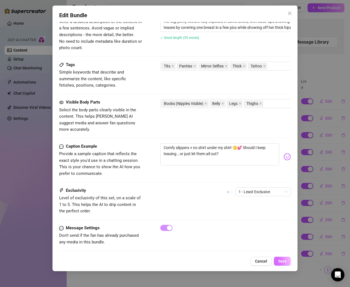
click at [279, 258] on button "Save" at bounding box center [282, 261] width 17 height 9
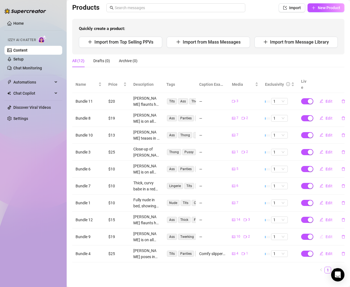
click at [326, 235] on span "Edit" at bounding box center [329, 237] width 7 height 4
type textarea "Type your message here..."
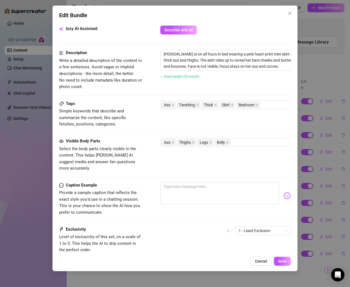
scroll to position [301, 0]
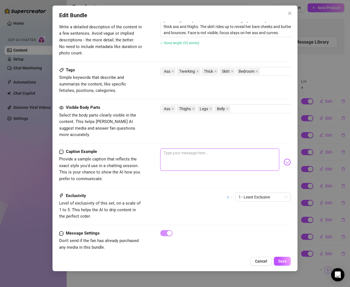
click at [183, 157] on textarea at bounding box center [219, 160] width 119 height 22
paste textarea "My skirt said ‘mini’ but it forgot about my ass 😈💖 Wanna see what happens when …"
type textarea "My skirt said ‘mini’ but it forgot about my ass 😈💖 Wanna see what happens when …"
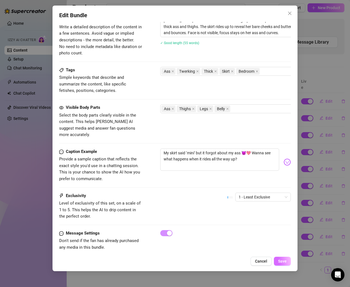
click at [278, 262] on button "Save" at bounding box center [282, 261] width 17 height 9
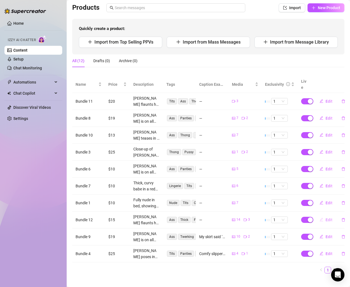
click at [326, 218] on span "Edit" at bounding box center [329, 220] width 7 height 4
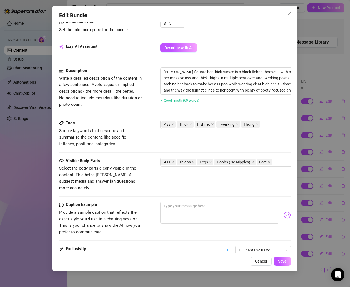
scroll to position [258, 0]
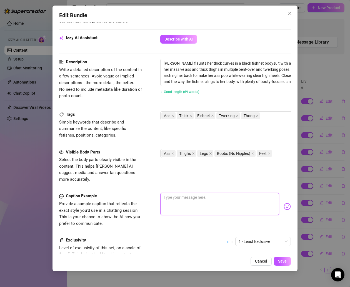
click at [185, 194] on textarea at bounding box center [219, 204] width 119 height 22
paste textarea "Fishnets were made to stretch over thick thighs and juicy cheeks 🖤🍑 You want th…"
type textarea "Fishnets were made to stretch over thick thighs and juicy cheeks 🖤🍑 You want th…"
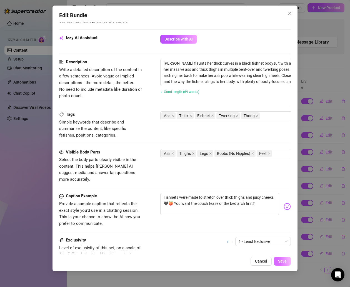
click at [279, 262] on span "Save" at bounding box center [282, 261] width 9 height 4
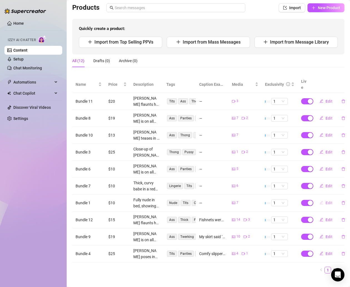
click at [326, 201] on span "Edit" at bounding box center [329, 203] width 7 height 4
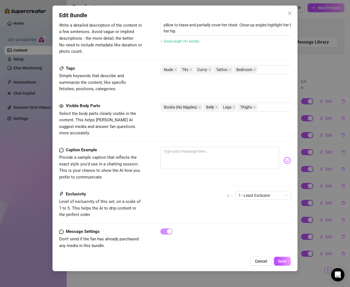
scroll to position [269, 0]
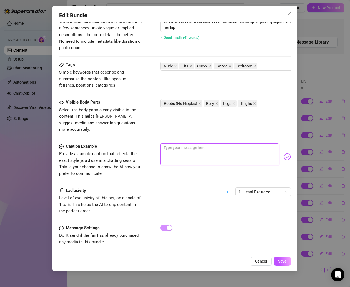
click at [173, 146] on textarea at bounding box center [219, 154] width 119 height 22
paste textarea "Covered just enough to leave you wanting more ❤️🥺 Sometimes less really is more…"
type textarea "Covered just enough to leave you wanting more ❤️🥺 Sometimes less really is more…"
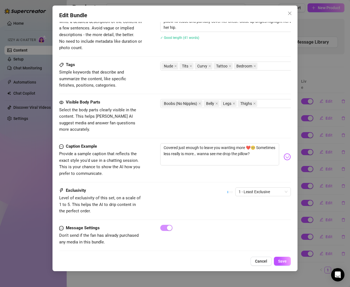
click at [282, 256] on div "Edit Bundle Account OfficiallySeni (@officiallyseni) Name Name is for your inte…" at bounding box center [175, 139] width 245 height 266
click at [282, 259] on span "Save" at bounding box center [282, 261] width 9 height 4
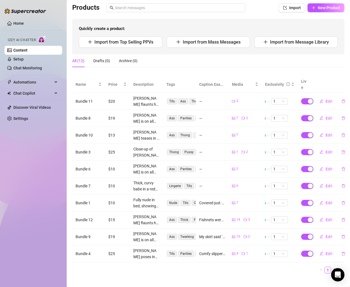
scroll to position [21, 0]
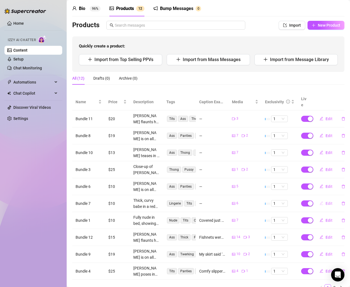
click at [326, 202] on span "Edit" at bounding box center [329, 204] width 7 height 4
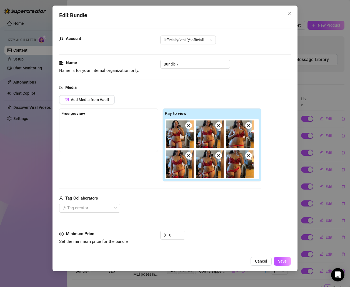
scroll to position [226, 1]
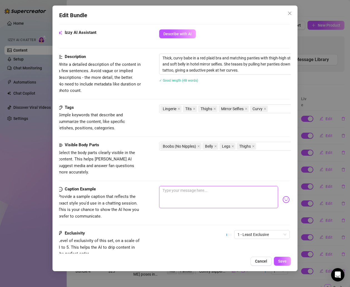
click at [168, 186] on textarea at bounding box center [218, 197] width 119 height 22
paste textarea "Hotel room energy = plaid lingerie + pulling my panties down just enough to mak…"
click at [200, 186] on textarea "Hotel room energy = plaid lingerie + pulling my panties down just enough to mak…" at bounding box center [218, 197] width 119 height 22
drag, startPoint x: 224, startPoint y: 182, endPoint x: 139, endPoint y: 181, distance: 84.8
click at [139, 186] on div "Caption Example Provide a sample caption that reflects the exact style you'd us…" at bounding box center [174, 203] width 232 height 34
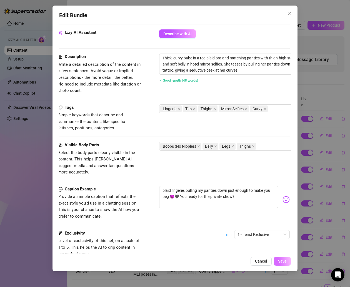
click at [281, 257] on button "Save" at bounding box center [282, 261] width 17 height 9
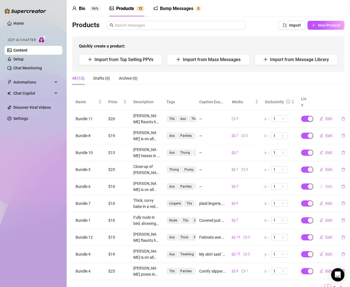
click at [326, 185] on span "Edit" at bounding box center [329, 187] width 7 height 4
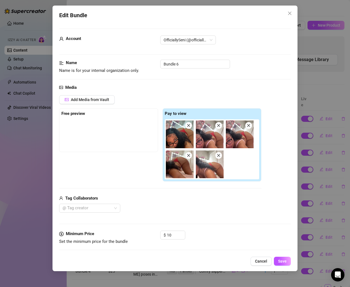
scroll to position [269, 0]
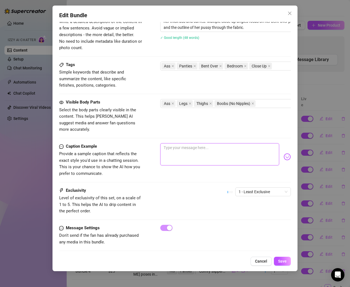
click at [189, 143] on textarea at bounding box center [219, 154] width 119 height 22
paste textarea "Thick thighs + red panties ridin’ high 👀💞 The closer you look, the harder it is…"
click at [188, 143] on textarea "Thick thighs + red panties ridin’ high 👀💞 The closer you look, the harder it is…" at bounding box center [219, 154] width 119 height 22
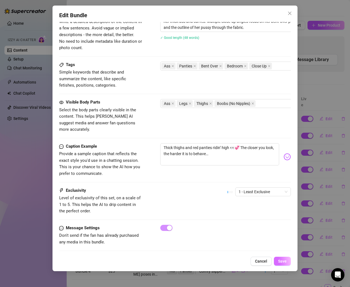
click at [285, 261] on span "Save" at bounding box center [282, 261] width 9 height 4
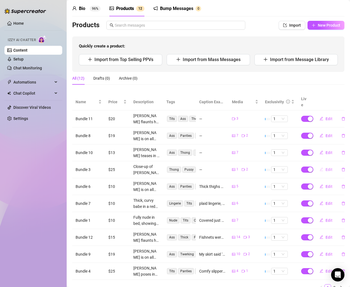
click at [326, 168] on span "Edit" at bounding box center [329, 170] width 7 height 4
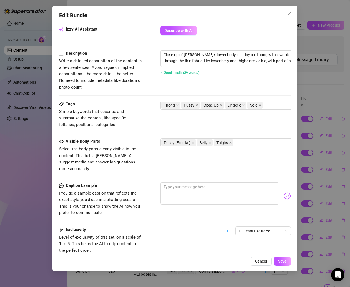
scroll to position [234, 0]
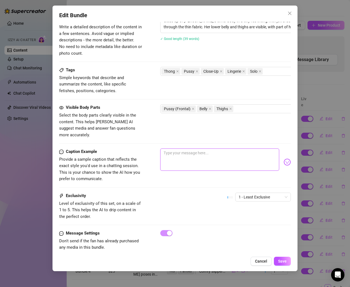
click at [171, 153] on textarea at bounding box center [219, 160] width 119 height 22
paste textarea "Sometimes all you need is a close-up 😈🔥 Red lace + thick thighs = dangerous com…"
click at [255, 149] on textarea "Sometimes all you need is a close-up 😈🔥 Red lace + thick thighs = dangerous com…" at bounding box center [219, 160] width 119 height 22
click at [177, 150] on textarea "Sometimes all you need is a close-up 😈🔥 Red lace and thick thighs = dangerous c…" at bounding box center [219, 160] width 119 height 22
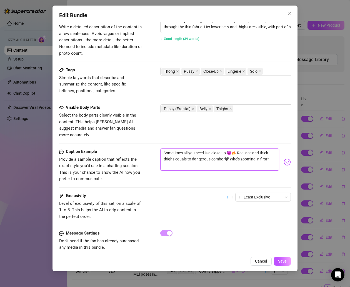
click at [186, 153] on textarea "Sometimes all you need is a close-up 😈🔥 Red lace and thick thighs equals to dan…" at bounding box center [219, 160] width 119 height 22
click at [190, 152] on textarea "Sometimes all you need is a close-up 😈🔥 Red lace and thick thighs equals to dan…" at bounding box center [219, 160] width 119 height 22
click at [239, 156] on textarea "Sometimes all you need is a close-up 😈🔥 Red lace and thick thighs = dangerous c…" at bounding box center [219, 160] width 119 height 22
drag, startPoint x: 257, startPoint y: 151, endPoint x: 215, endPoint y: 153, distance: 42.0
click at [215, 153] on textarea "Sometimes all you need is a close-up 😈🔥 Red lace and thick thighs = dangerous c…" at bounding box center [219, 160] width 119 height 22
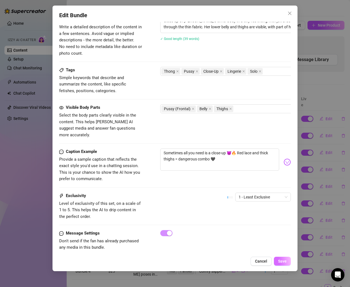
click at [283, 260] on span "Save" at bounding box center [282, 261] width 9 height 4
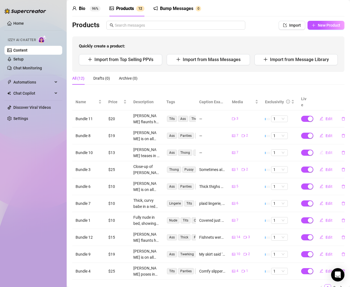
click at [320, 148] on button "Edit" at bounding box center [326, 152] width 22 height 9
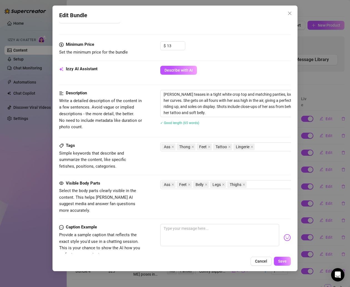
scroll to position [274, 0]
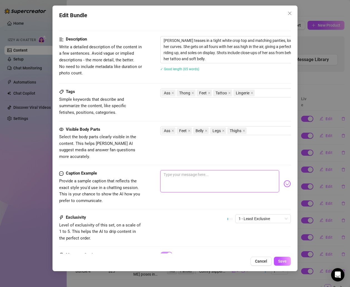
click at [175, 175] on textarea at bounding box center [219, 181] width 119 height 22
click at [173, 170] on textarea at bounding box center [219, 181] width 119 height 22
paste textarea "Being a good girl in white looks way too innocent for how bad I’m acting 😏💞 Whi…"
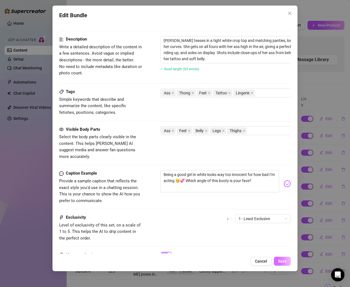
click at [280, 263] on span "Save" at bounding box center [282, 261] width 9 height 4
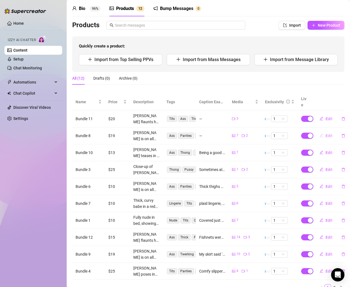
click at [326, 134] on span "Edit" at bounding box center [329, 136] width 7 height 4
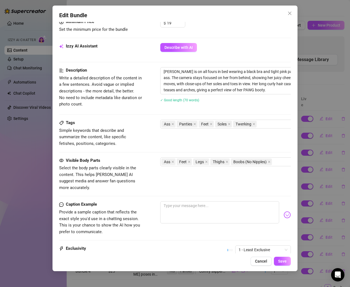
scroll to position [301, 0]
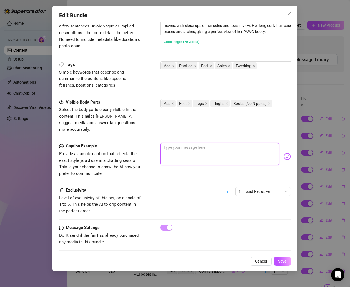
click at [188, 143] on textarea at bounding box center [219, 154] width 119 height 22
paste textarea "Ass so juicy it bounces back on its own 💕🍑 pink panties never stood a chance 🫦 …"
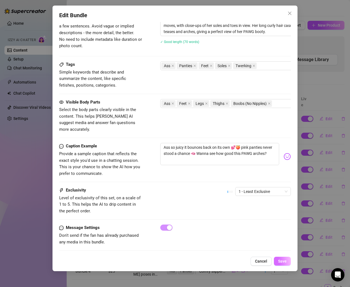
click at [283, 261] on span "Save" at bounding box center [282, 261] width 9 height 4
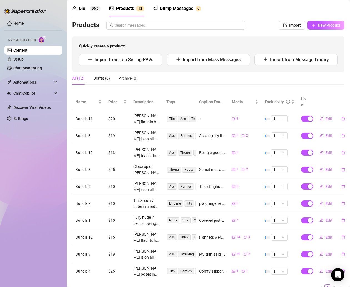
scroll to position [0, 0]
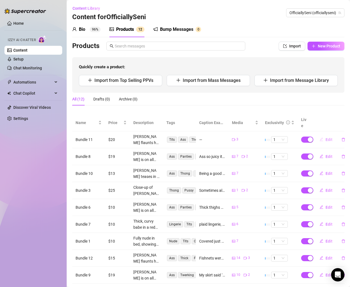
click at [322, 136] on button "Edit" at bounding box center [326, 139] width 22 height 9
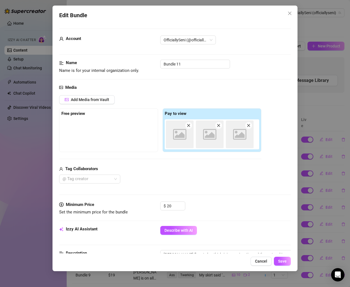
click at [322, 134] on div "Edit Bundle Account OfficiallySeni (@officiallyseni) Name Name is for your inte…" at bounding box center [175, 143] width 350 height 287
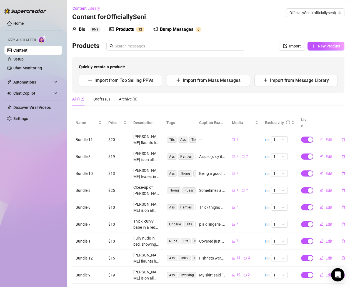
click at [326, 138] on span "Edit" at bounding box center [329, 140] width 7 height 4
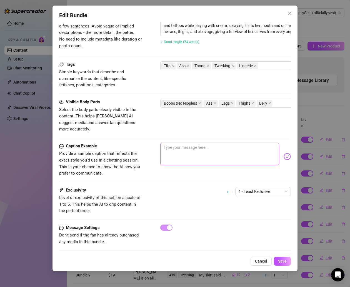
paste textarea "Charlotte nights hit different when I’m in red lingerie under the city lights 🖤…"
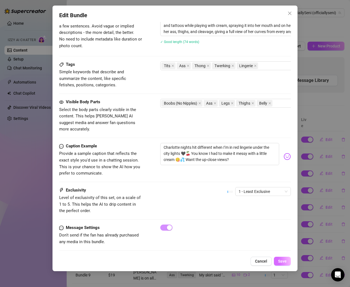
click at [281, 261] on span "Save" at bounding box center [282, 261] width 9 height 4
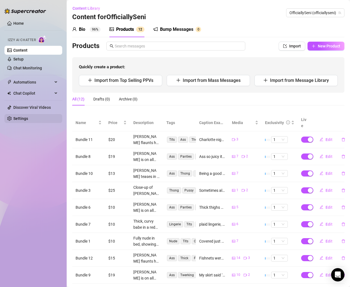
click at [22, 118] on link "Settings" at bounding box center [20, 118] width 15 height 4
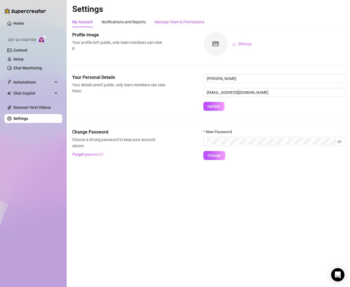
click at [180, 20] on div "Manage Team & Permissions" at bounding box center [180, 22] width 50 height 6
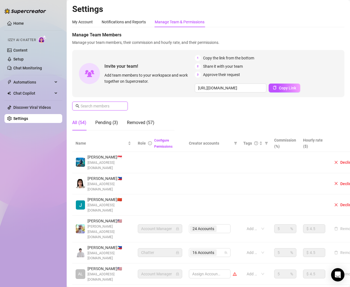
click at [108, 106] on input "text" at bounding box center [100, 106] width 39 height 6
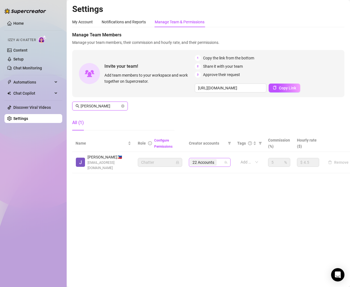
click at [215, 162] on span "22 Accounts" at bounding box center [203, 162] width 27 height 7
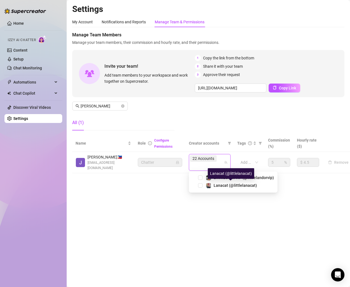
click at [211, 177] on div "Lanacat (@littlelanacat)" at bounding box center [231, 173] width 46 height 11
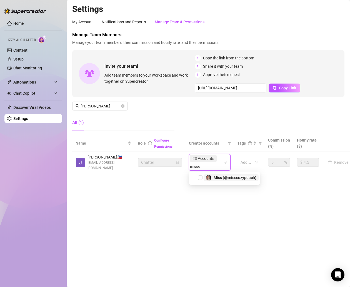
click at [235, 177] on span "Miss (@misscozypeach)" at bounding box center [235, 178] width 43 height 4
click at [218, 178] on span "Oh (@ohso_juicy)" at bounding box center [229, 178] width 31 height 4
click at [214, 176] on span "Mia (@sexcmia)" at bounding box center [228, 178] width 29 height 4
click at [223, 177] on span "$usana (@susanasecrets)" at bounding box center [237, 178] width 46 height 4
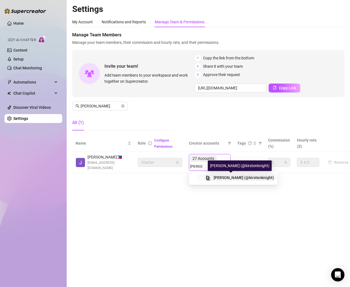
click at [228, 176] on span "[PERSON_NAME] (@kirstenknight)" at bounding box center [244, 178] width 60 height 4
click at [221, 177] on span "[PERSON_NAME] (@kristenhancher)" at bounding box center [246, 178] width 64 height 4
click at [167, 207] on main "Settings My Account Notifications and Reports Manage Team & Permissions Profile…" at bounding box center [209, 143] width 284 height 287
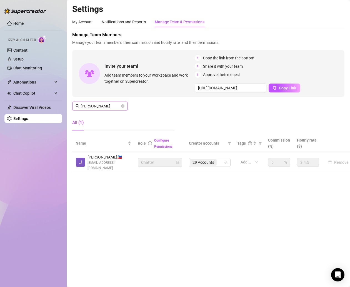
click at [104, 105] on input "[PERSON_NAME]" at bounding box center [100, 106] width 39 height 6
drag, startPoint x: 103, startPoint y: 105, endPoint x: 68, endPoint y: 105, distance: 35.6
click at [68, 105] on main "Settings My Account Notifications and Reports Manage Team & Permissions Profile…" at bounding box center [209, 143] width 284 height 287
click at [217, 162] on div "39 Accounts" at bounding box center [204, 163] width 28 height 8
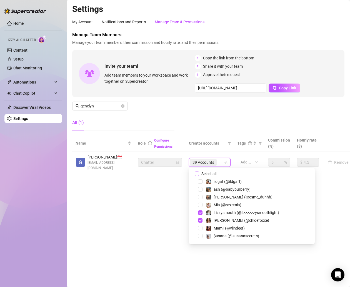
click at [200, 174] on span "Select all" at bounding box center [208, 174] width 19 height 6
click at [199, 174] on input "Select all" at bounding box center [197, 174] width 4 height 4
click at [165, 187] on main "Settings My Account Notifications and Reports Manage Team & Permissions Profile…" at bounding box center [209, 143] width 284 height 287
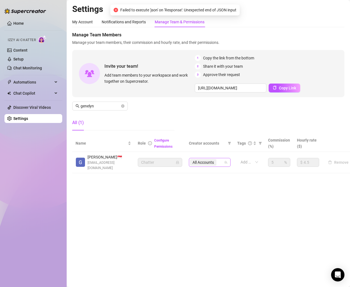
click at [225, 163] on icon "team" at bounding box center [226, 162] width 3 height 3
click at [225, 161] on icon "team" at bounding box center [226, 162] width 3 height 3
click at [215, 161] on span "All Accounts" at bounding box center [203, 162] width 26 height 7
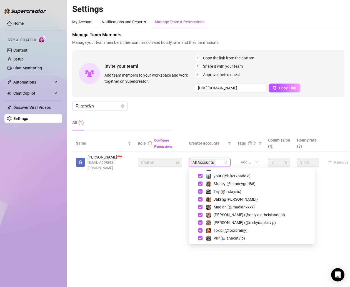
scroll to position [512, 0]
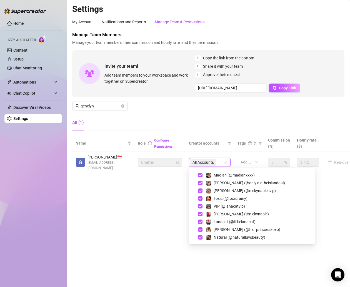
click at [160, 233] on main "Settings My Account Notifications and Reports Manage Team & Permissions Profile…" at bounding box center [209, 143] width 284 height 287
